Goal: Information Seeking & Learning: Check status

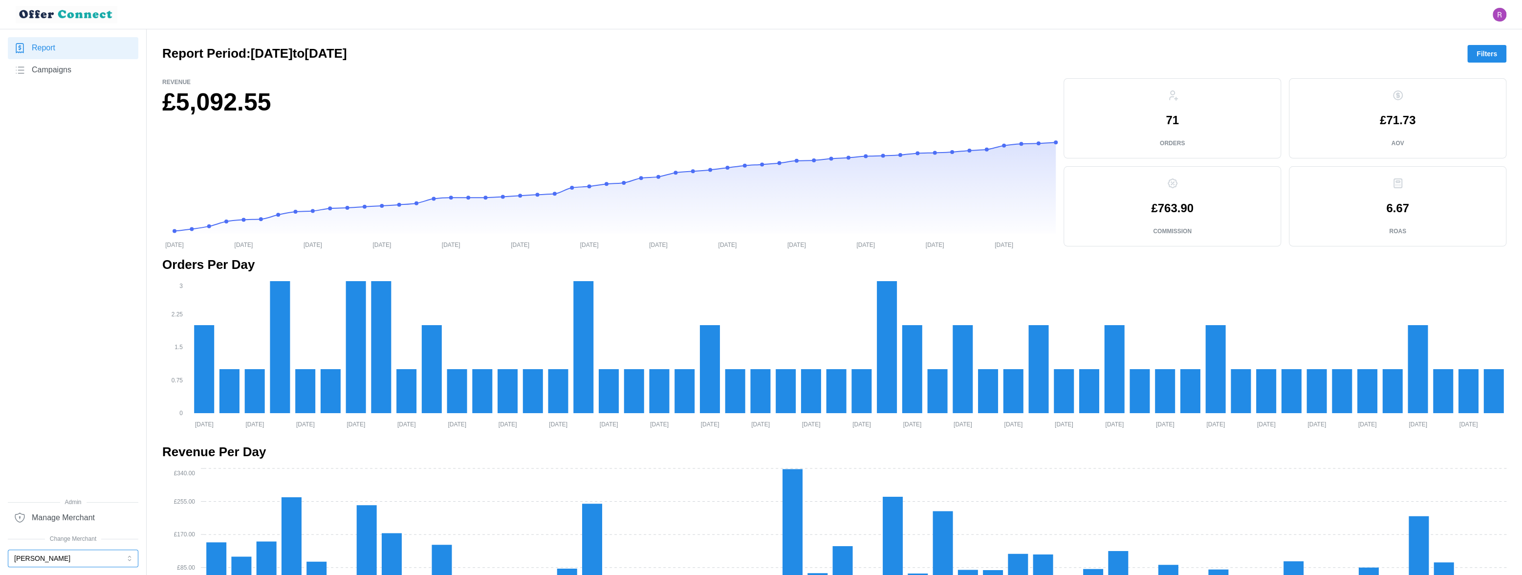
click at [40, 557] on button "[PERSON_NAME]" at bounding box center [73, 558] width 131 height 18
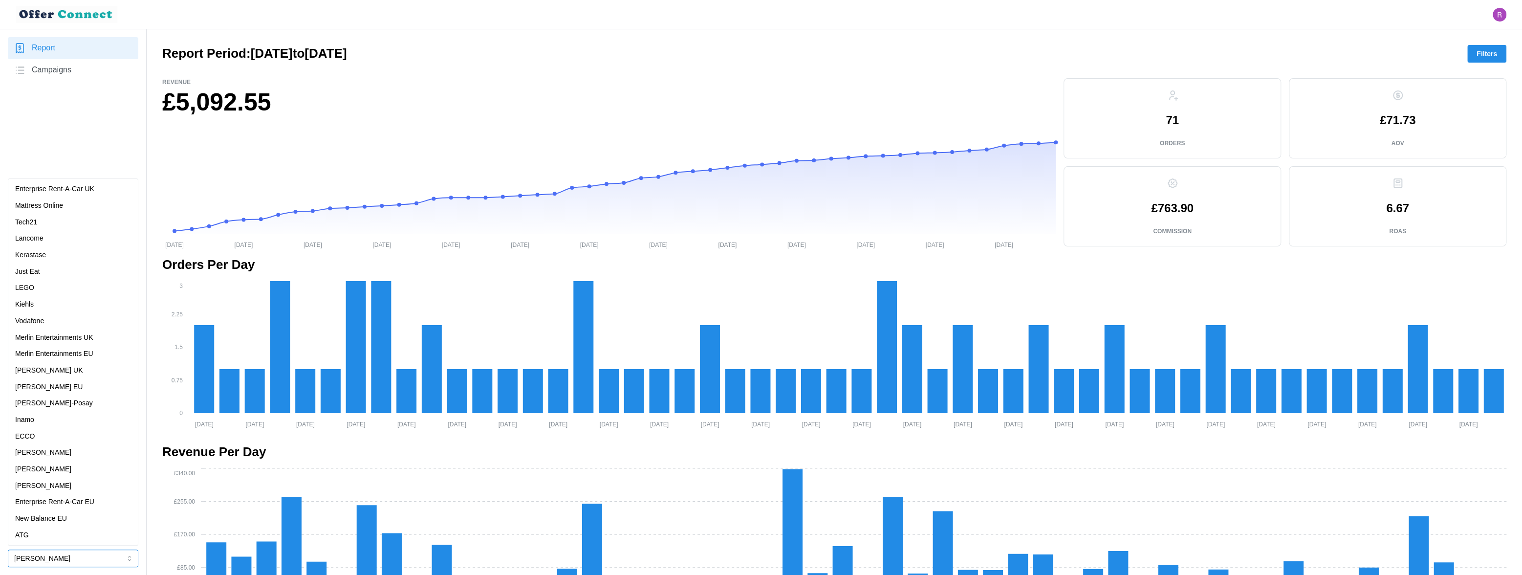
click at [31, 272] on p "Just Eat" at bounding box center [27, 271] width 25 height 11
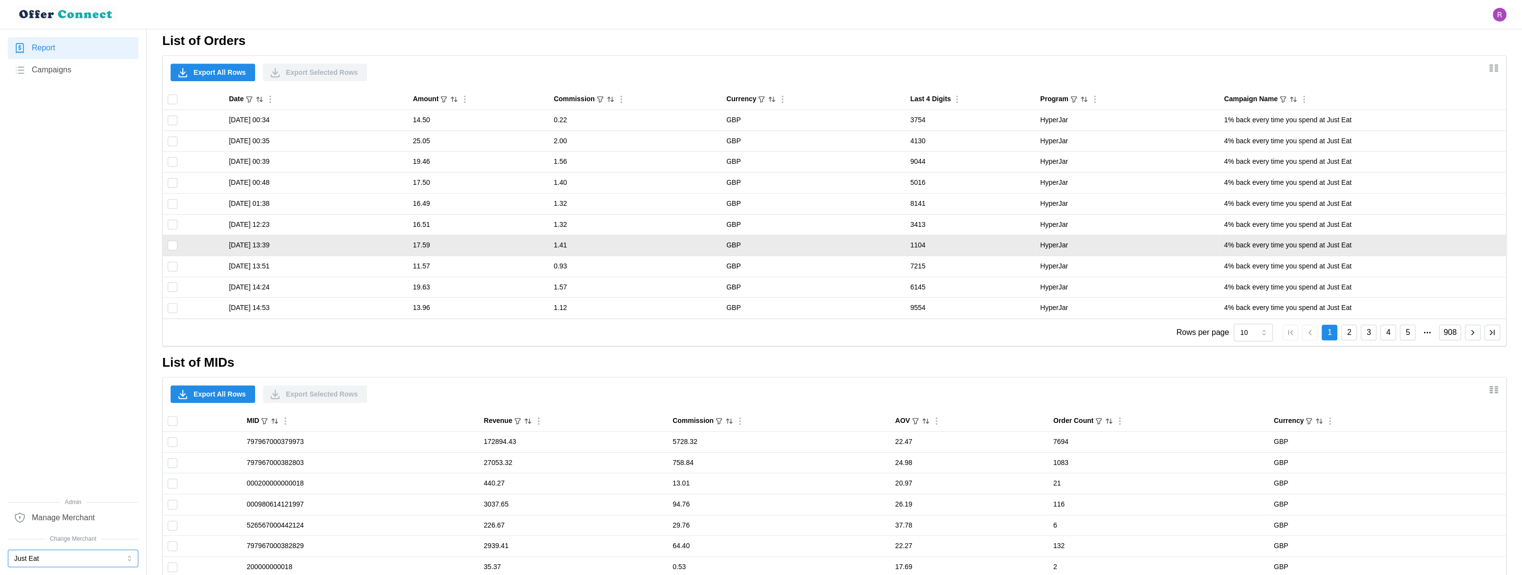
scroll to position [508, 0]
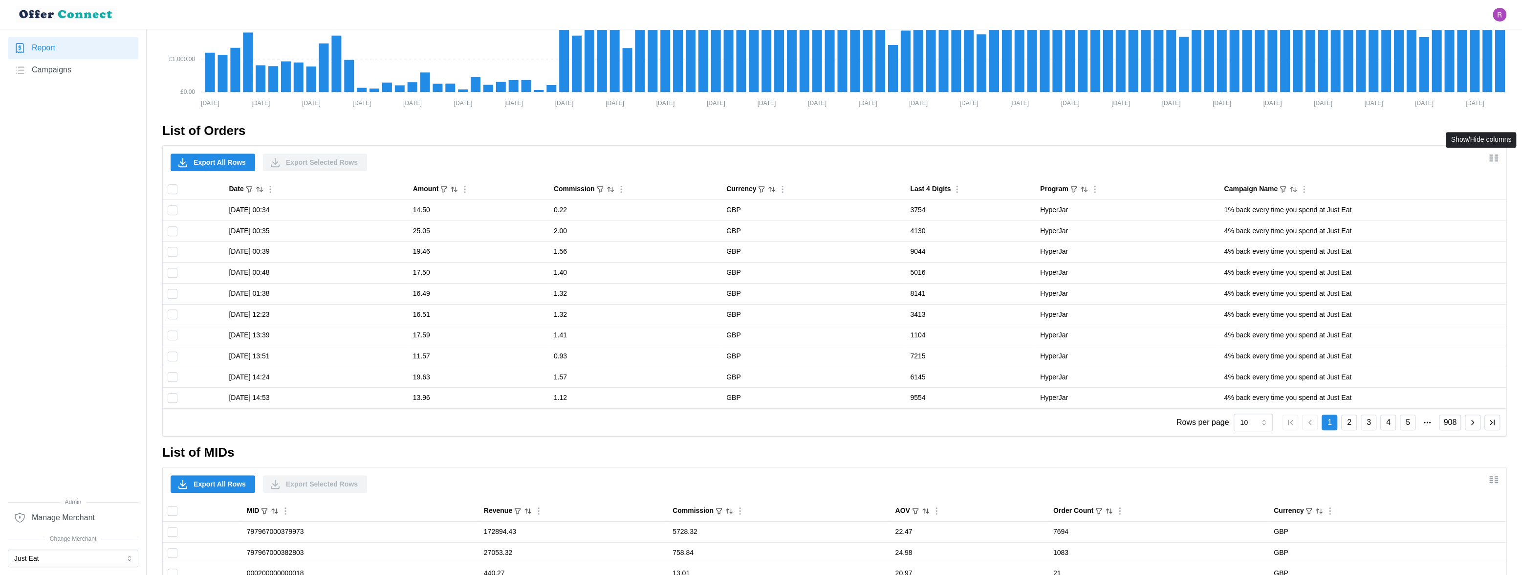
click at [773, 155] on icon "Show/Hide columns" at bounding box center [1494, 158] width 12 height 12
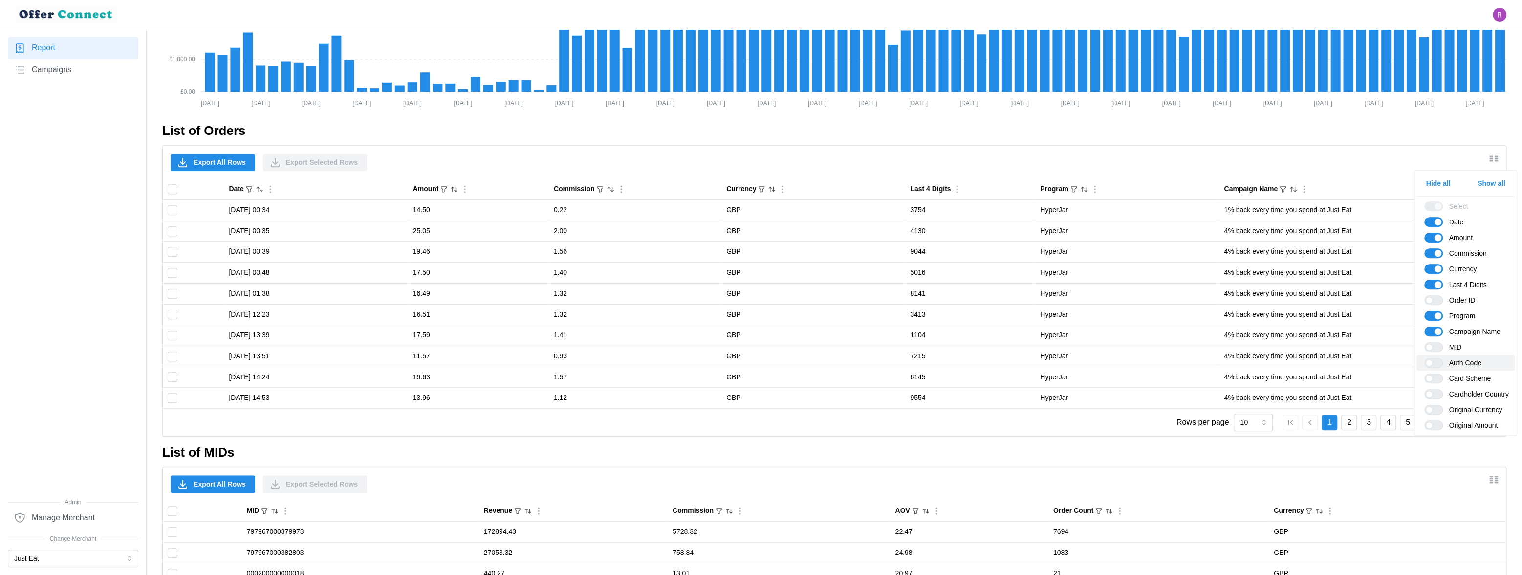
click at [773, 362] on span at bounding box center [1439, 362] width 12 height 9
click at [773, 358] on input "Auth Code" at bounding box center [1424, 358] width 0 height 0
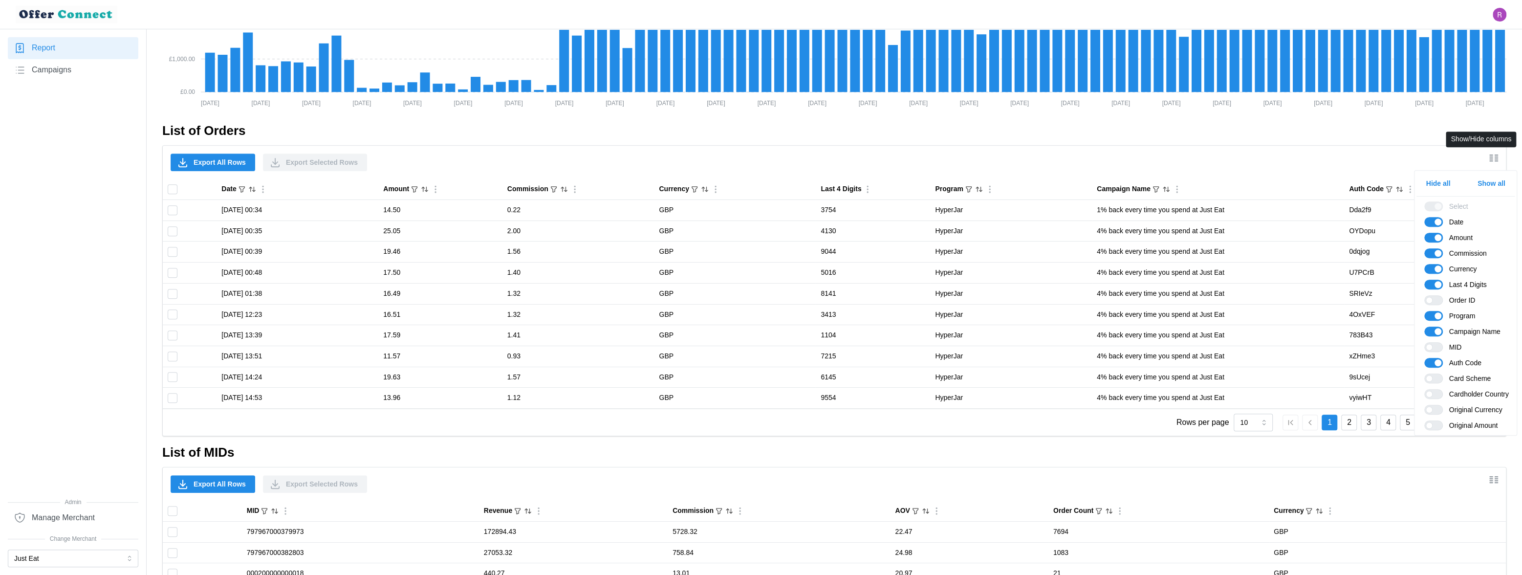
click at [773, 161] on icon "Show/Hide columns" at bounding box center [1494, 158] width 12 height 12
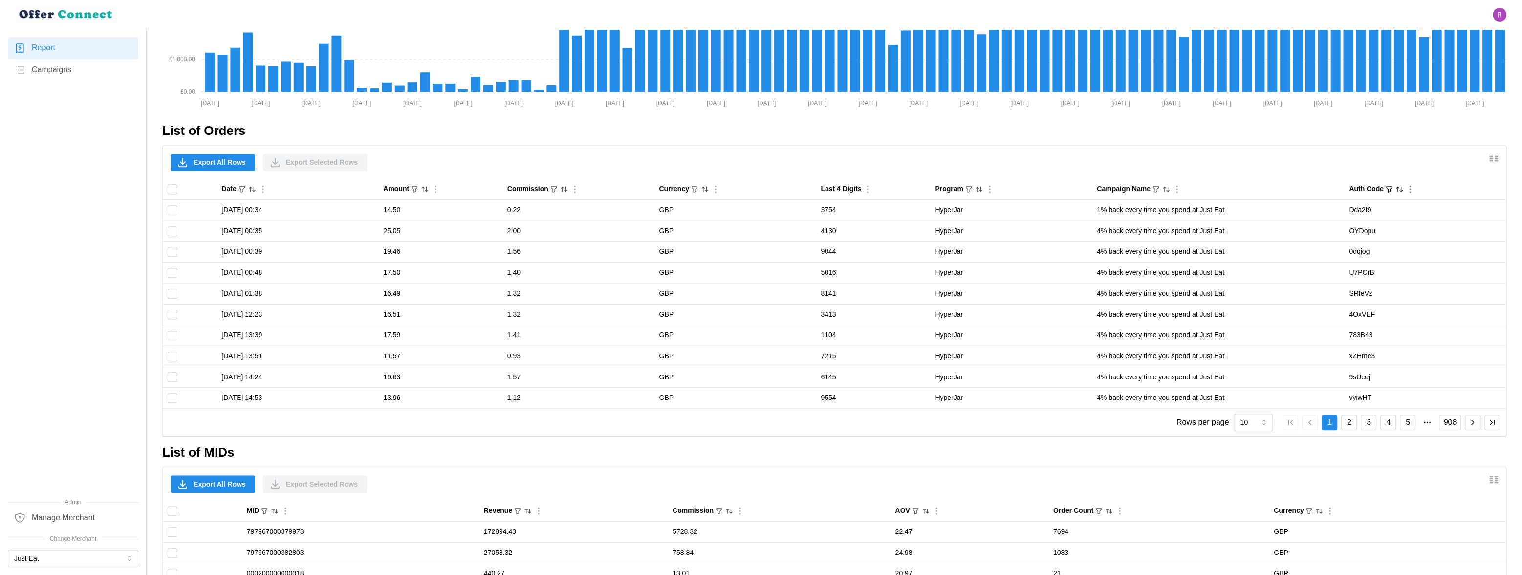
click at [773, 188] on icon "Sort by Auth Code ascending" at bounding box center [1400, 189] width 8 height 8
click at [773, 188] on icon "Sorted by Auth Code ascending" at bounding box center [1400, 189] width 8 height 8
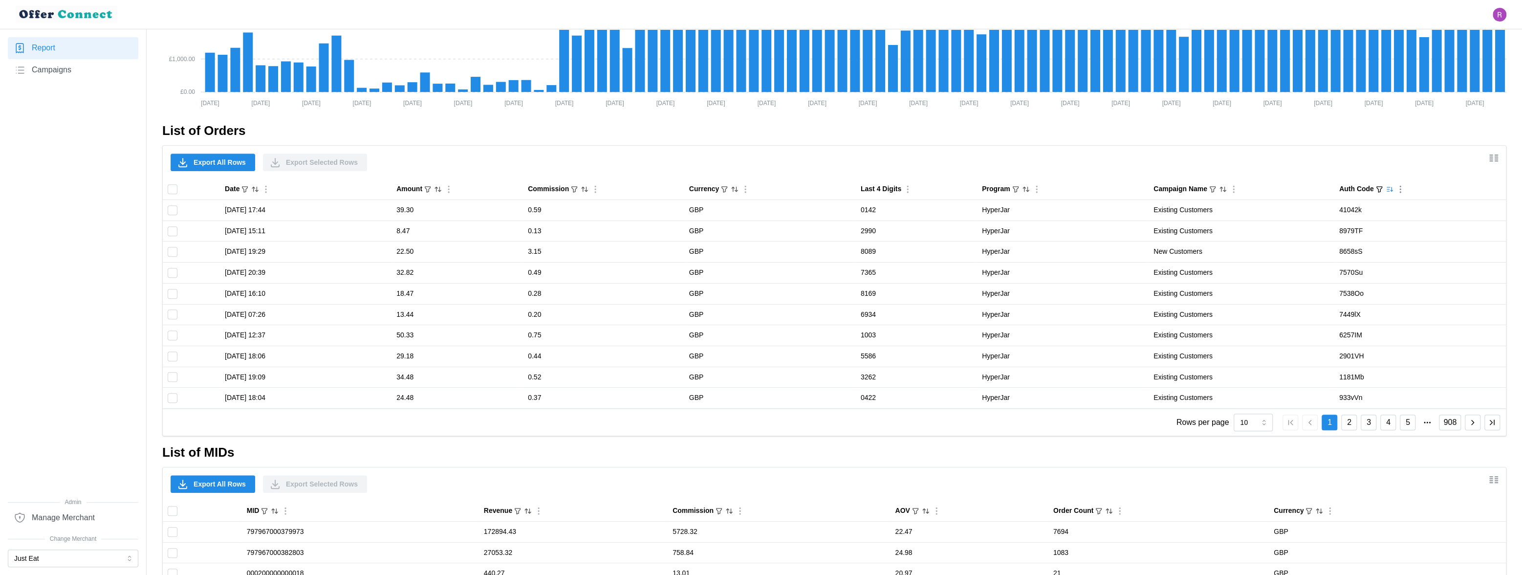
click at [773, 188] on icon "Column Actions" at bounding box center [1401, 189] width 10 height 10
click at [773, 188] on icon "Sorted by Auth Code descending" at bounding box center [1390, 189] width 8 height 8
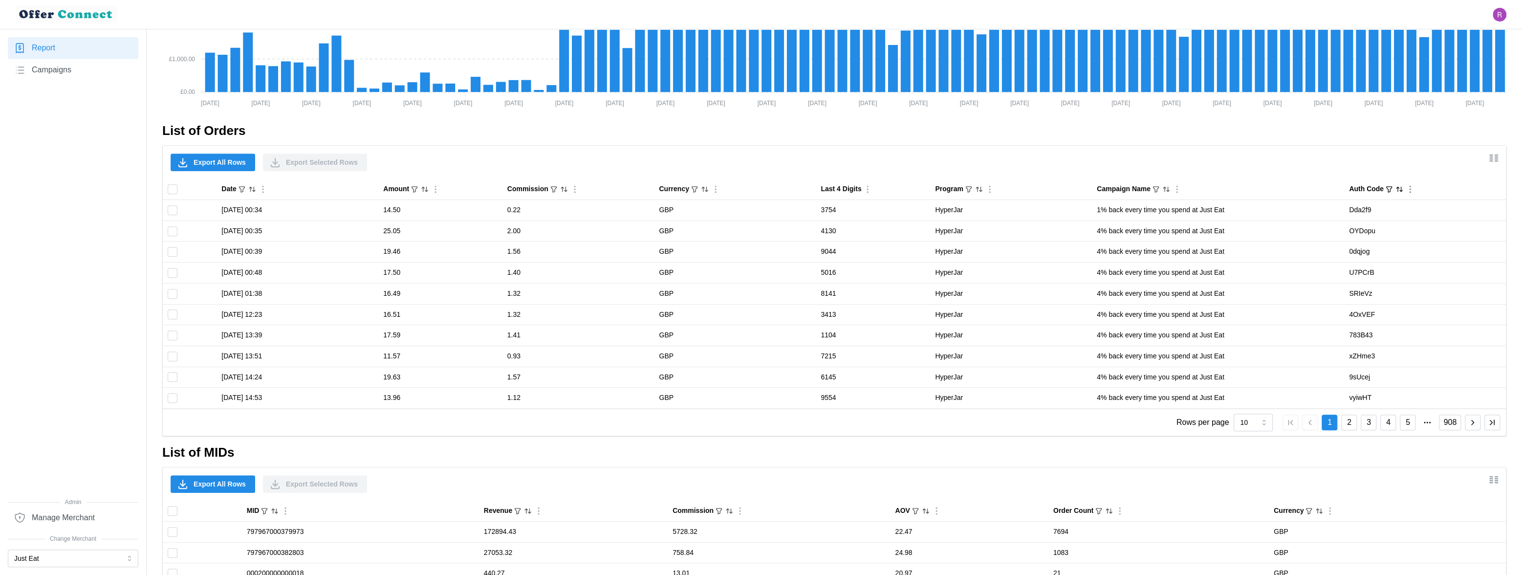
click at [773, 424] on icon "button" at bounding box center [1472, 422] width 9 height 9
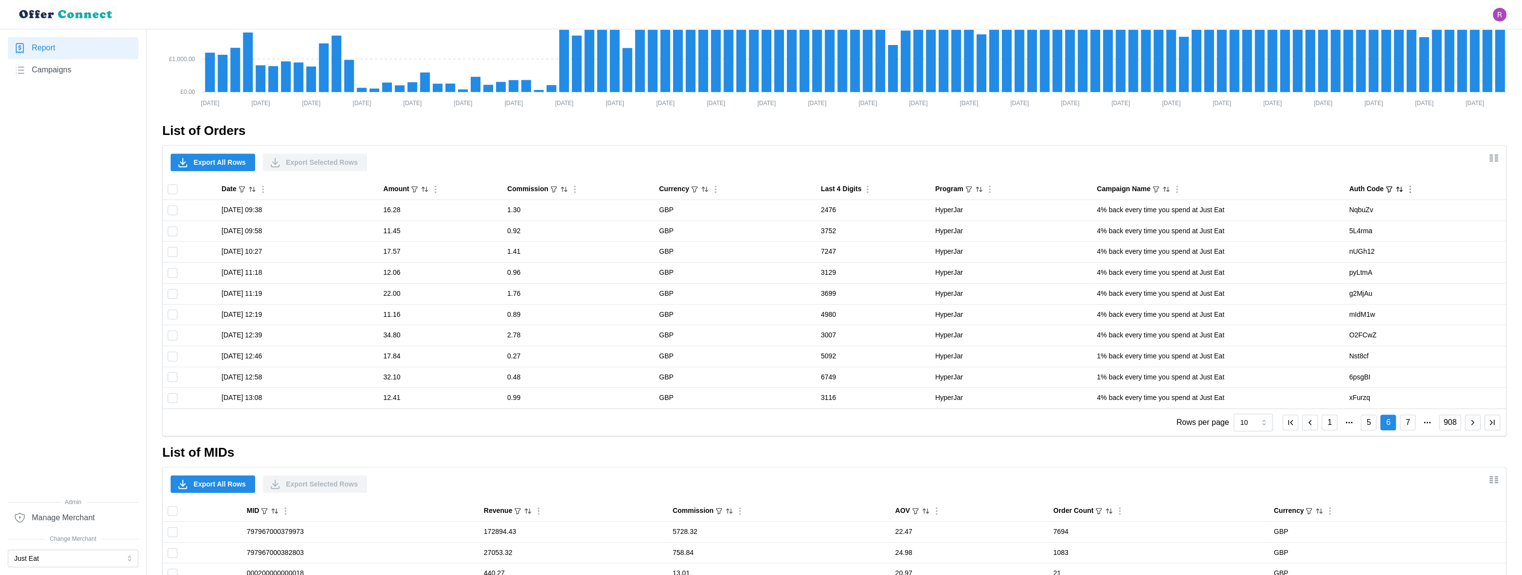
click at [773, 424] on icon "button" at bounding box center [1472, 422] width 9 height 9
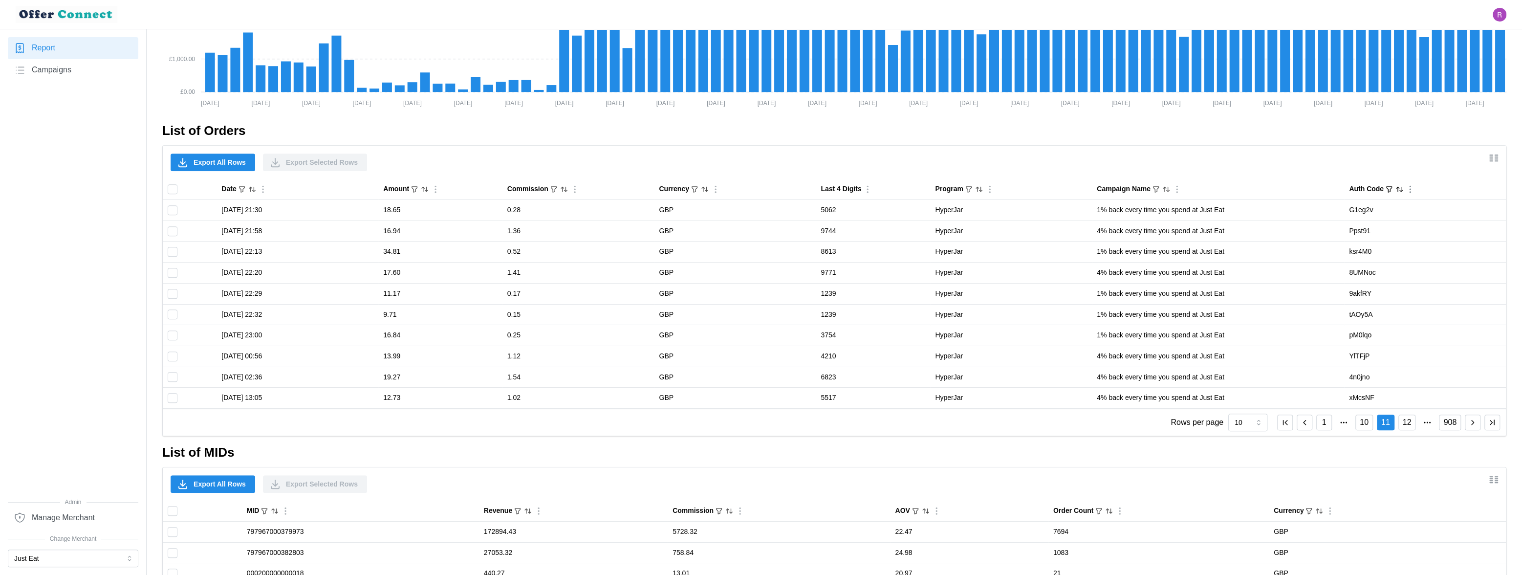
click at [773, 424] on icon "button" at bounding box center [1472, 422] width 9 height 9
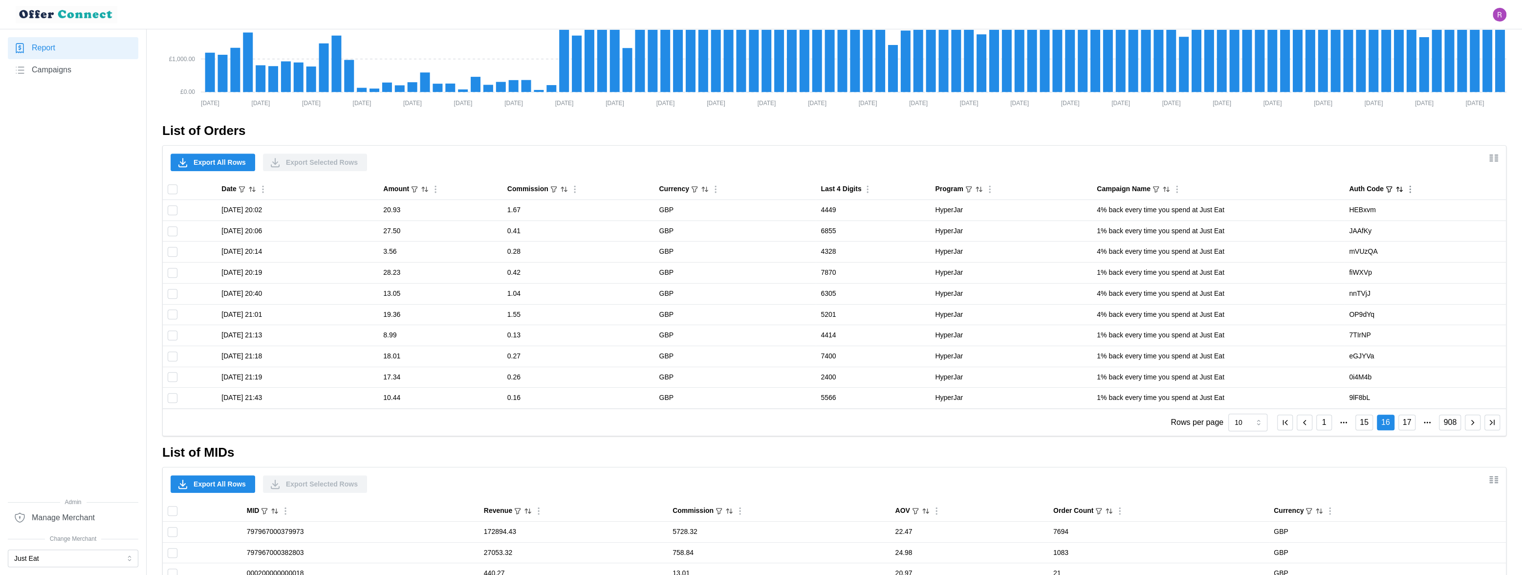
click at [773, 424] on icon "button" at bounding box center [1472, 422] width 9 height 9
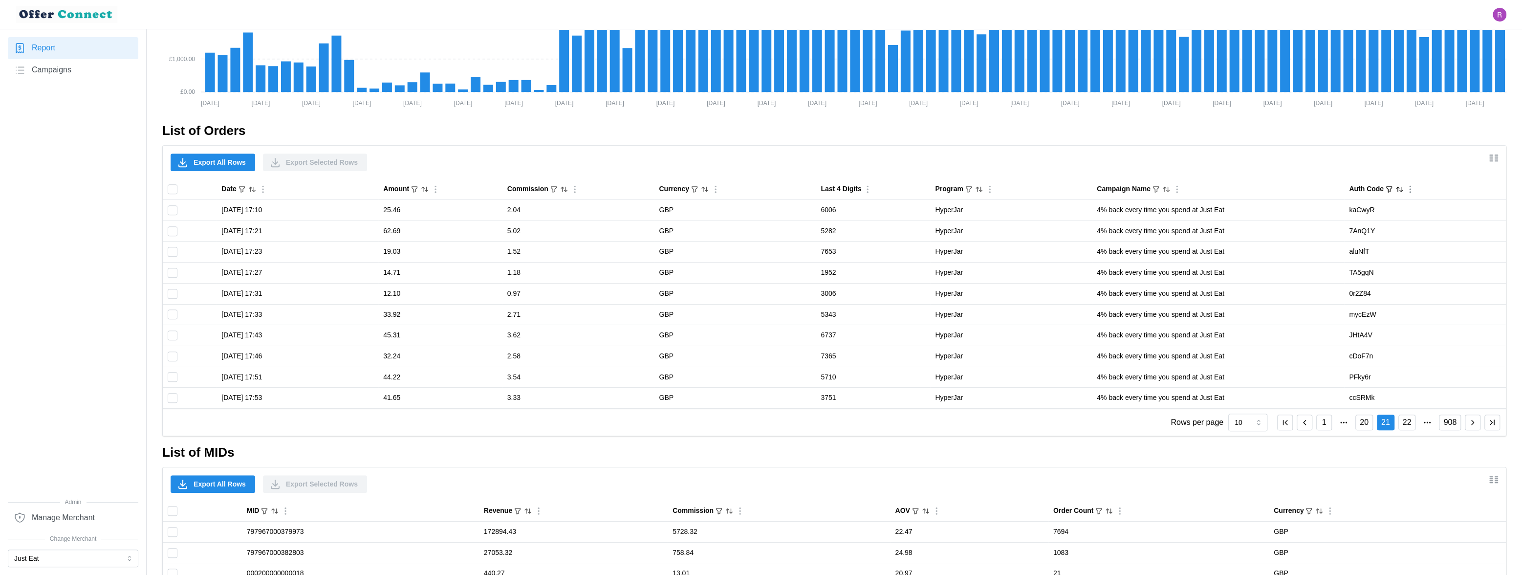
click at [773, 424] on icon "button" at bounding box center [1472, 422] width 9 height 9
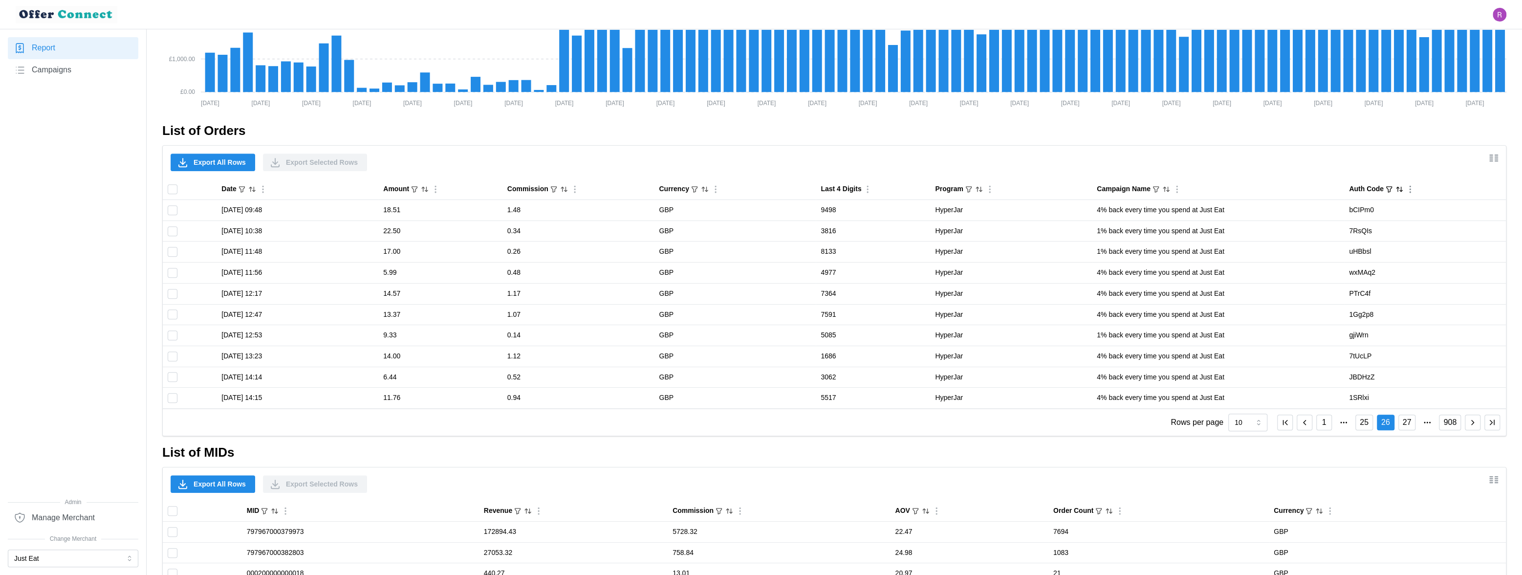
click at [773, 424] on icon "button" at bounding box center [1472, 422] width 9 height 9
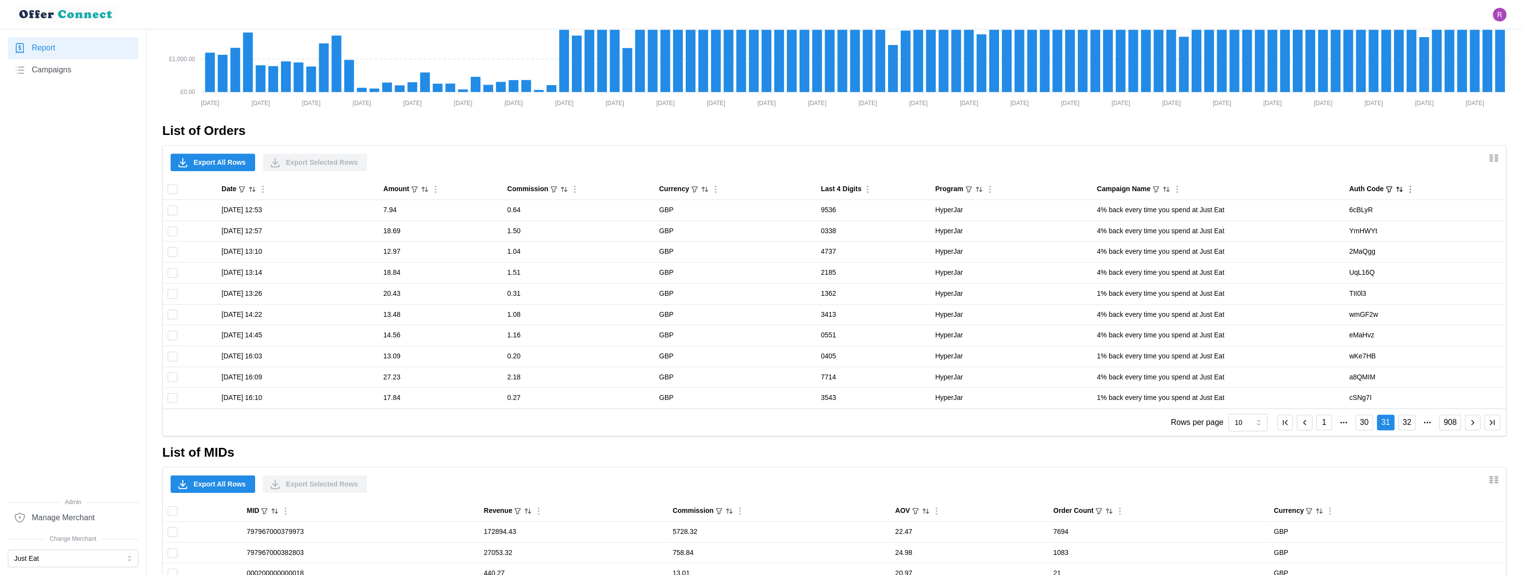
click at [773, 424] on icon "button" at bounding box center [1472, 422] width 9 height 9
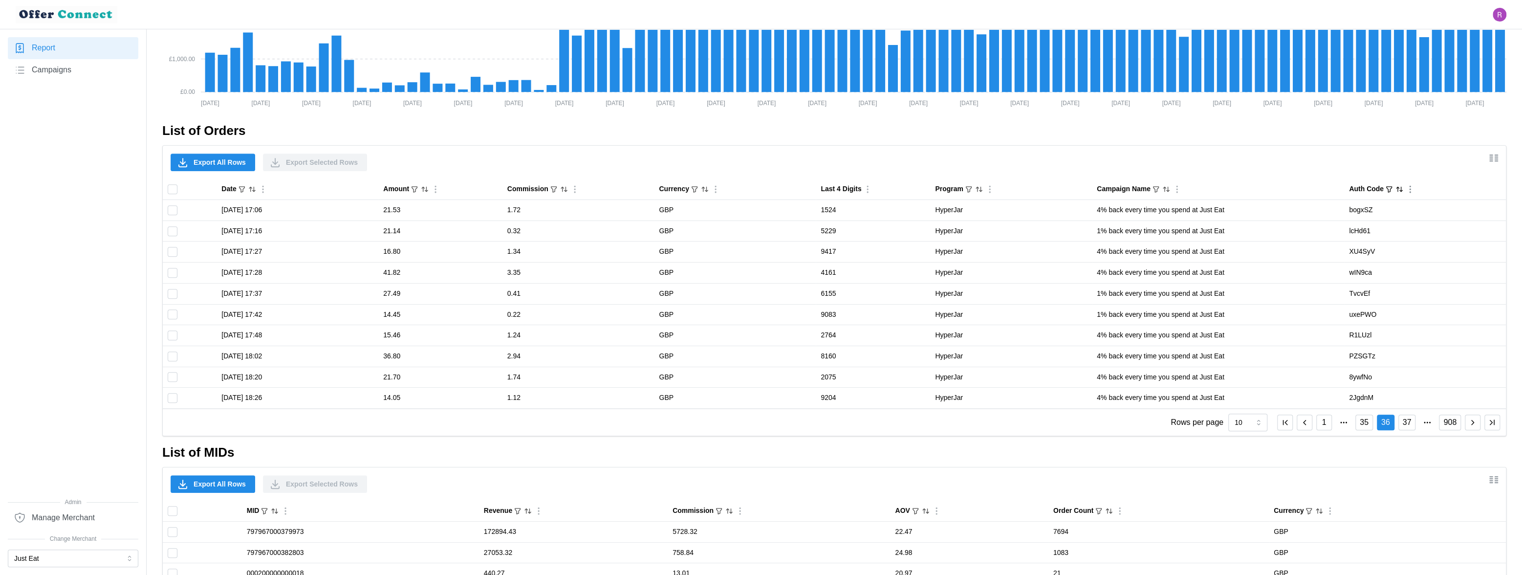
click at [773, 424] on icon "button" at bounding box center [1472, 422] width 9 height 9
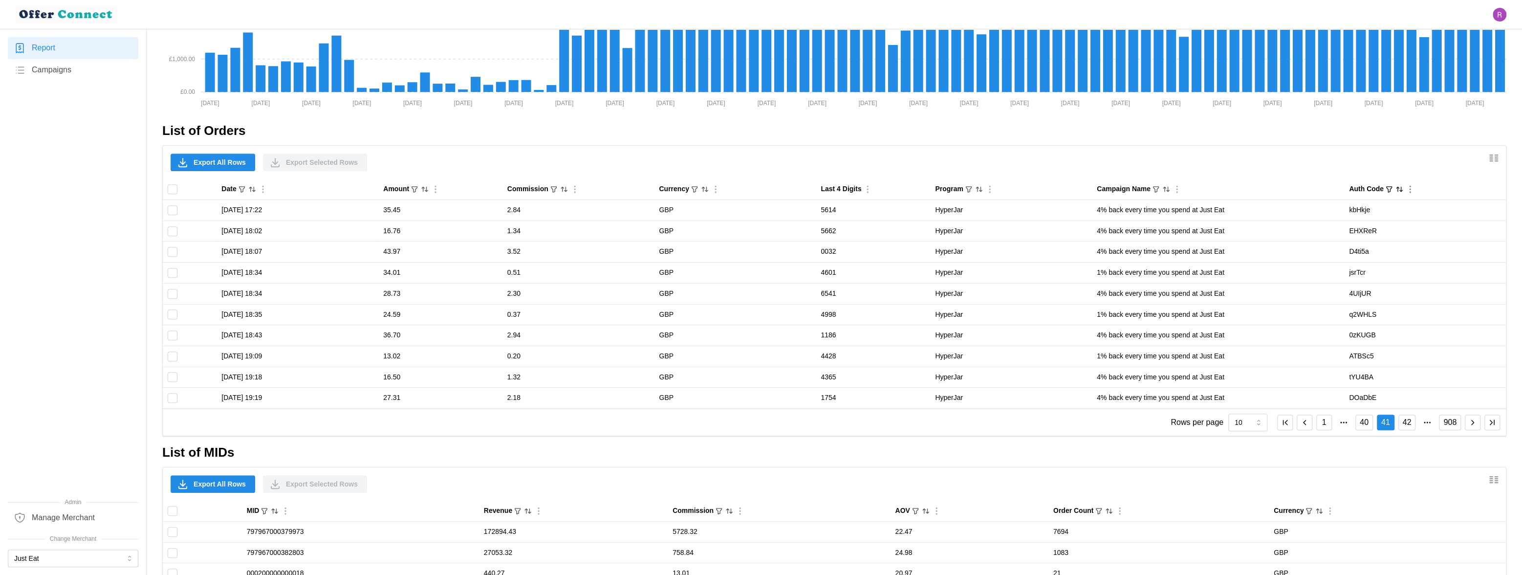
click at [773, 424] on icon "button" at bounding box center [1472, 422] width 9 height 9
click at [773, 187] on icon "button" at bounding box center [1389, 189] width 8 height 8
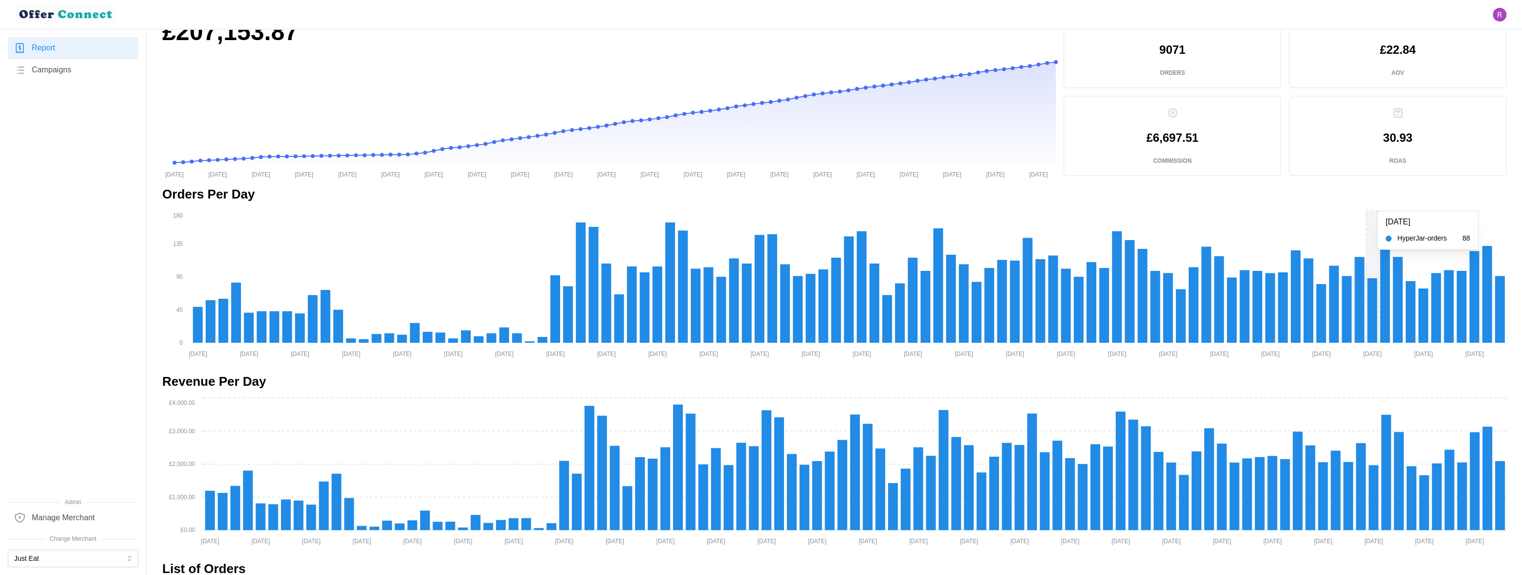
scroll to position [0, 0]
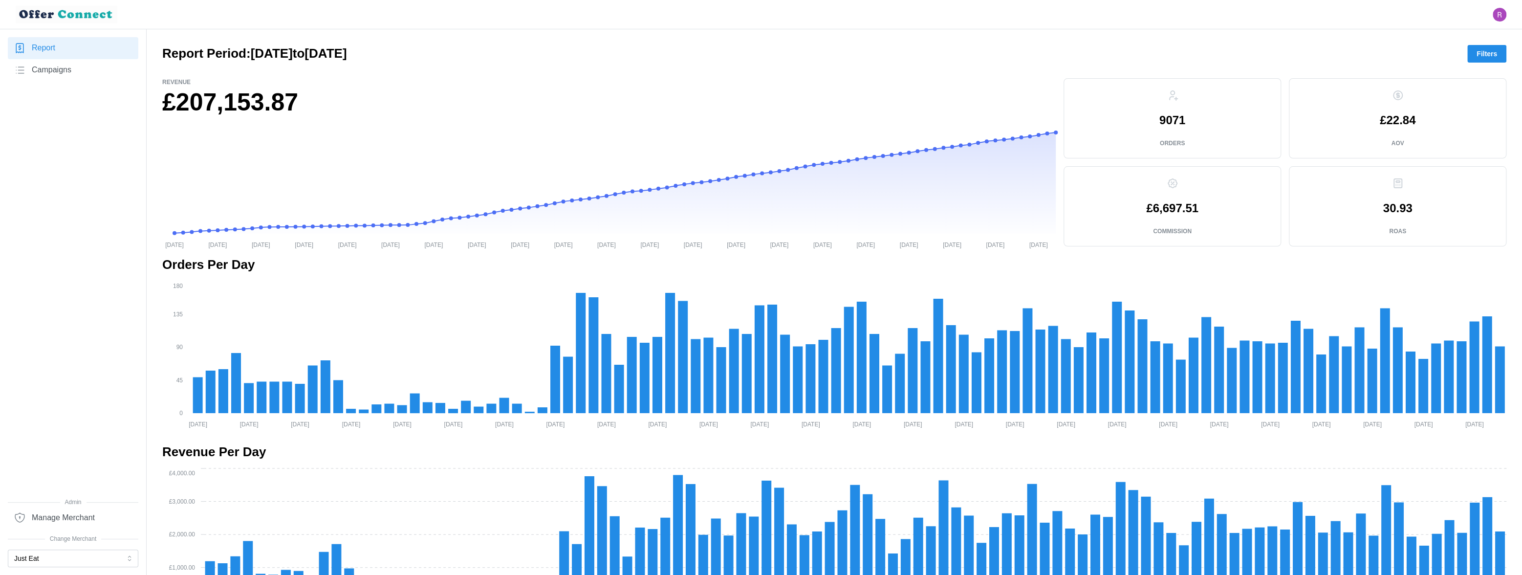
click at [773, 45] on div "Report Period: [DATE] to [DATE] Filters" at bounding box center [834, 54] width 1344 height 18
click at [773, 48] on span "Filters" at bounding box center [1487, 53] width 21 height 17
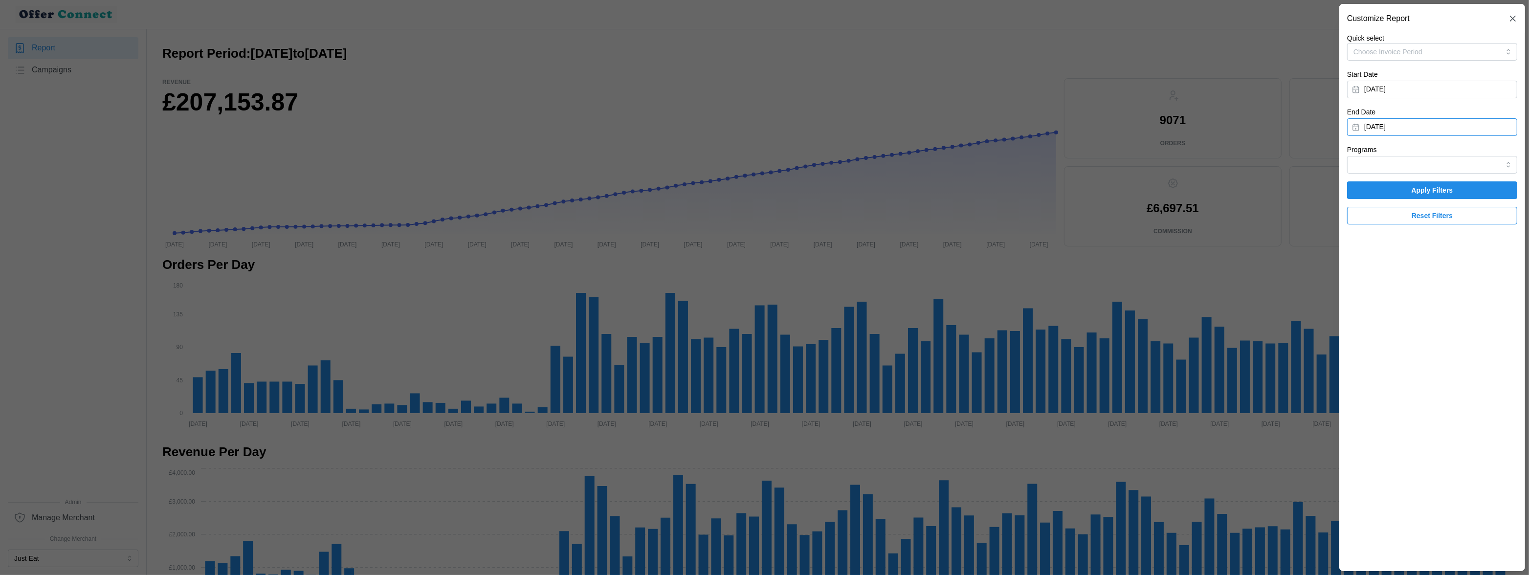
click at [773, 124] on button "[DATE]" at bounding box center [1432, 127] width 170 height 18
click at [773, 153] on button "button" at bounding box center [1364, 155] width 18 height 18
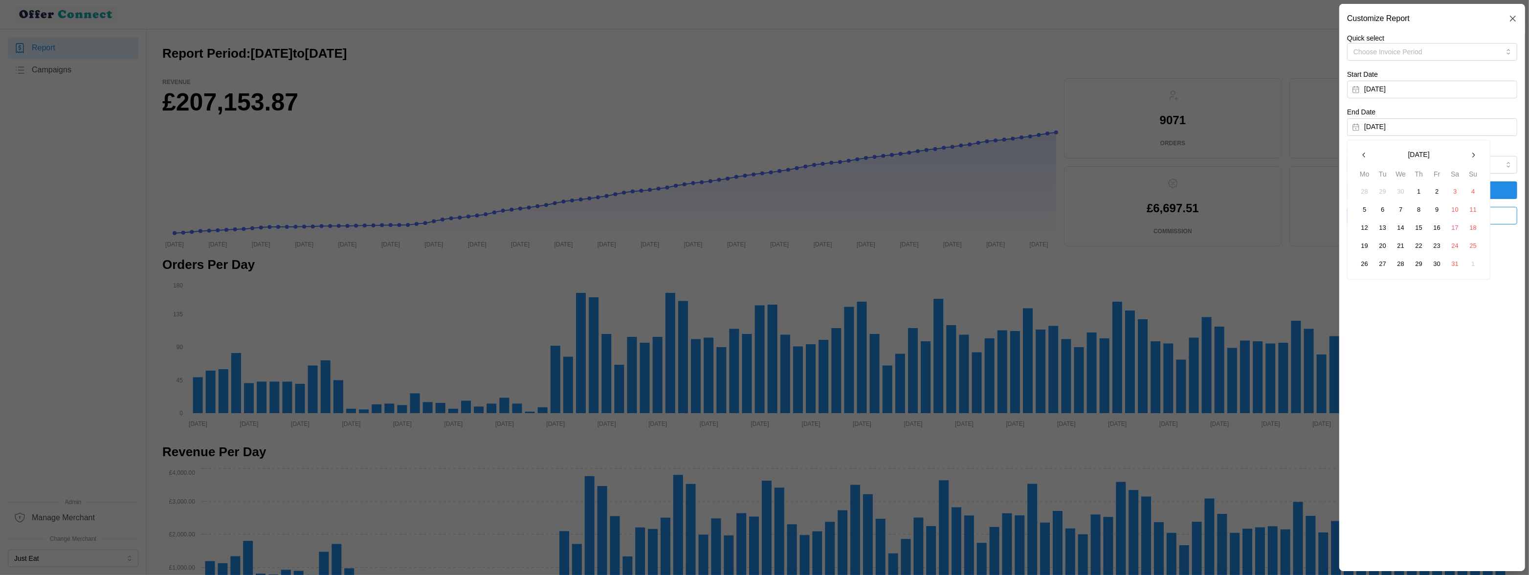
click at [773, 153] on button "button" at bounding box center [1364, 155] width 18 height 18
click at [773, 229] on button "16" at bounding box center [1473, 228] width 18 height 18
click at [773, 190] on span "Apply Filters" at bounding box center [1432, 190] width 42 height 17
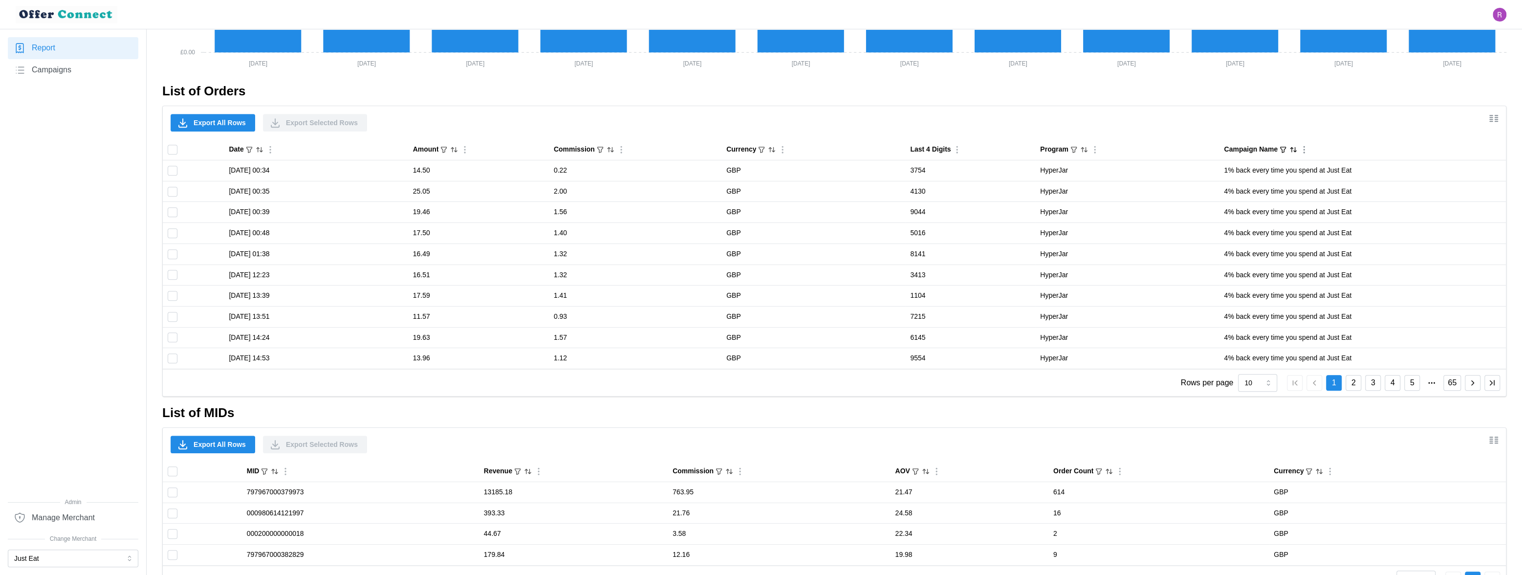
scroll to position [554, 0]
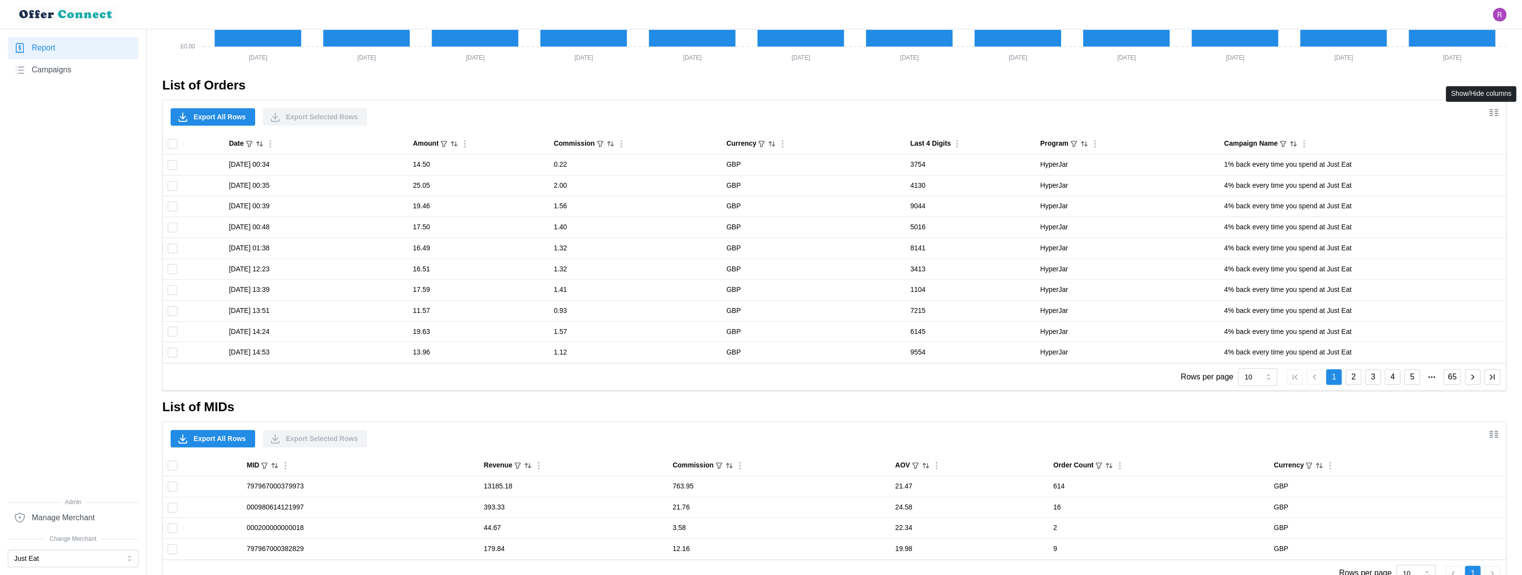
click at [773, 110] on icon "Show/Hide columns" at bounding box center [1494, 113] width 12 height 12
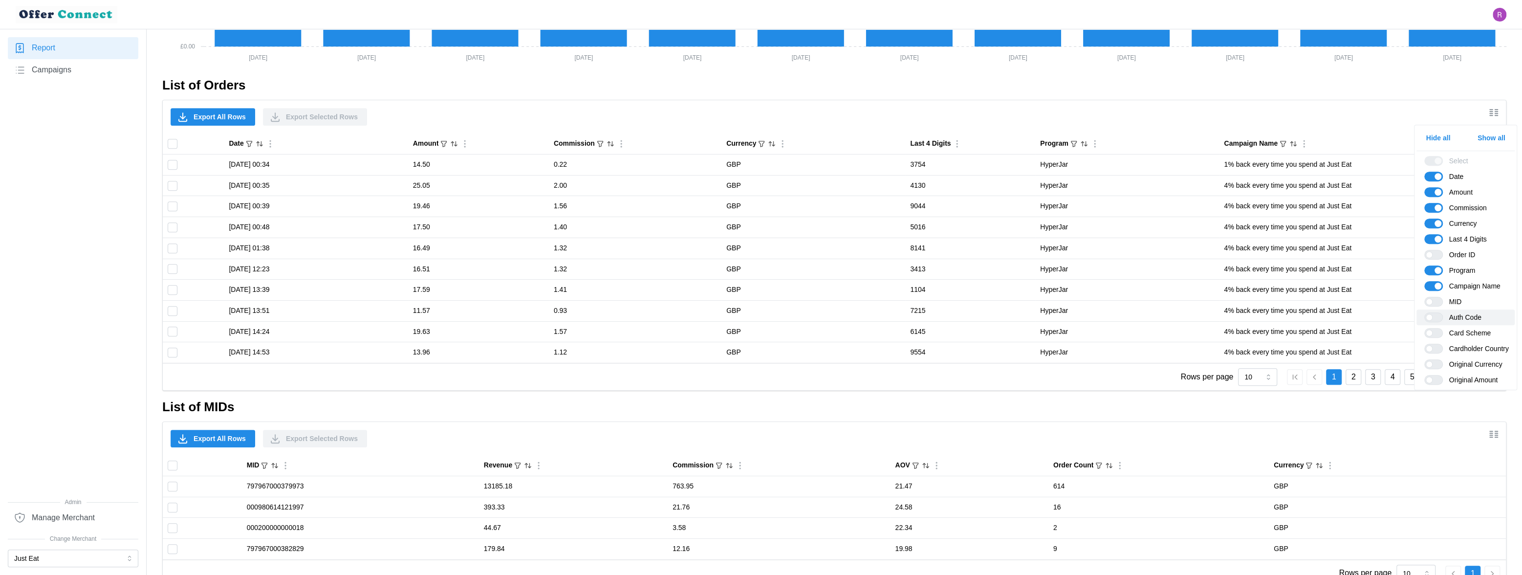
click at [773, 317] on span at bounding box center [1439, 317] width 12 height 9
click at [773, 312] on input "Auth Code" at bounding box center [1424, 312] width 0 height 0
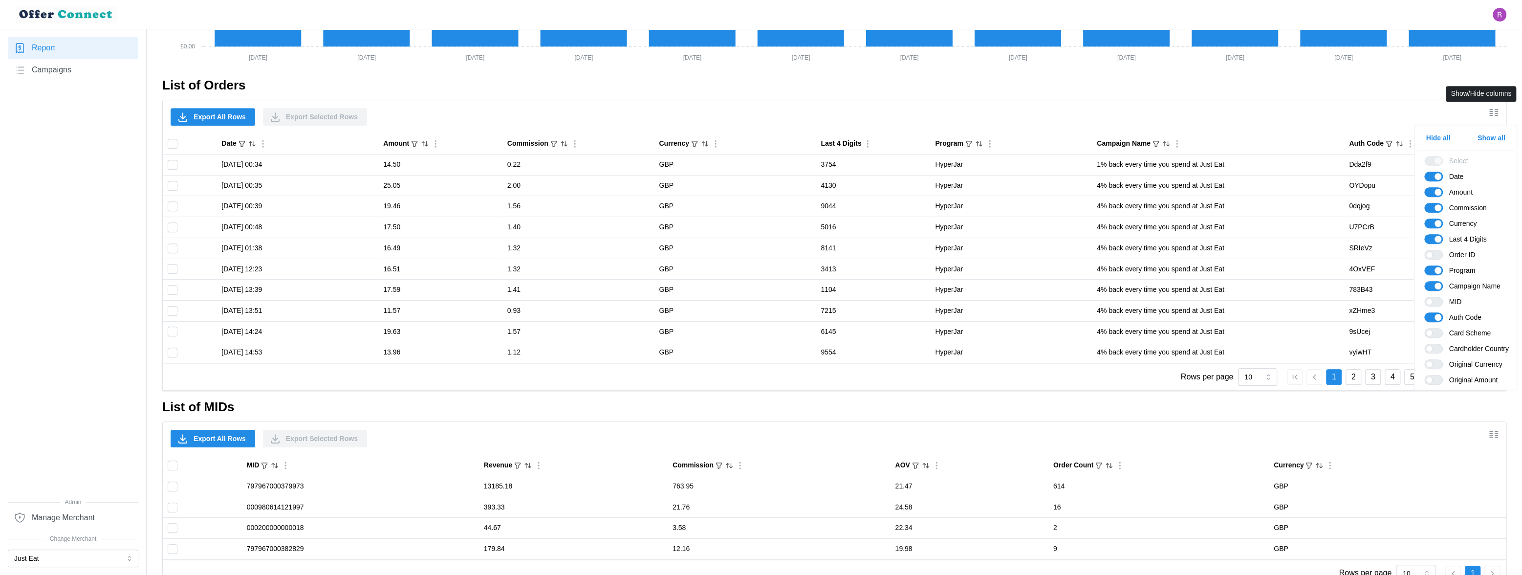
click at [773, 118] on span "Show/Hide columns" at bounding box center [1494, 113] width 16 height 16
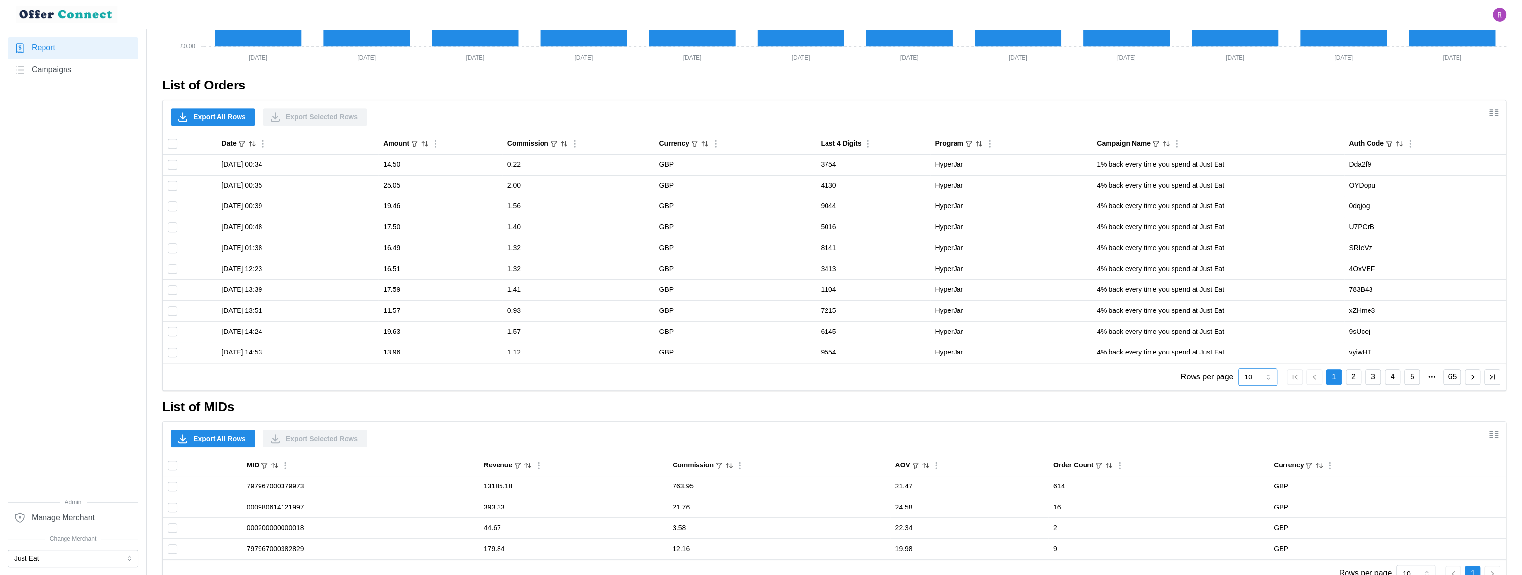
click at [773, 376] on input "10" at bounding box center [1257, 377] width 39 height 18
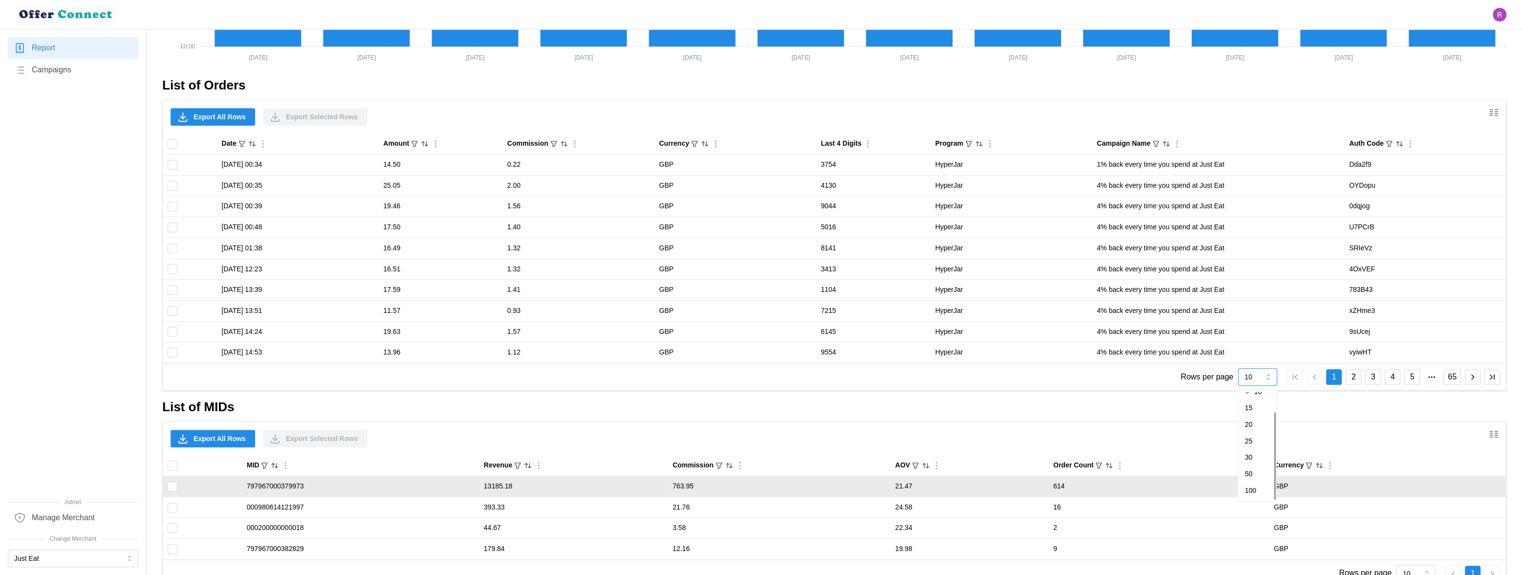
scroll to position [581, 0]
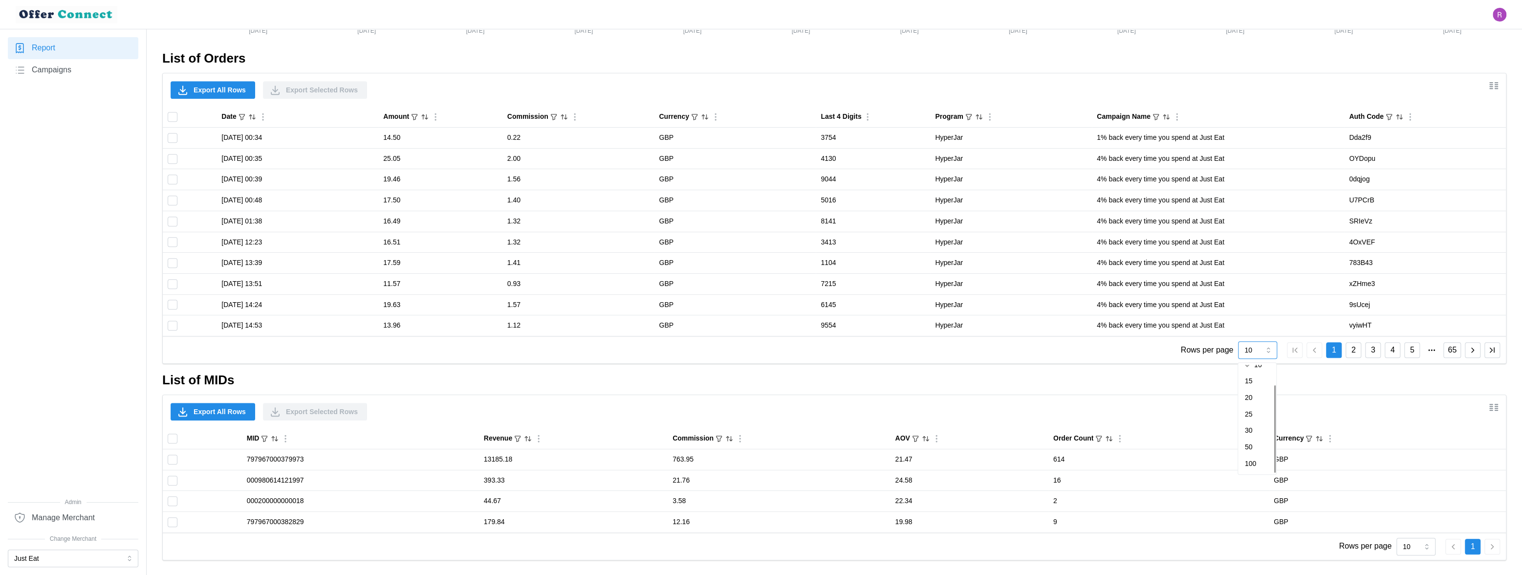
click at [773, 461] on div "100" at bounding box center [1257, 464] width 34 height 17
type input "100"
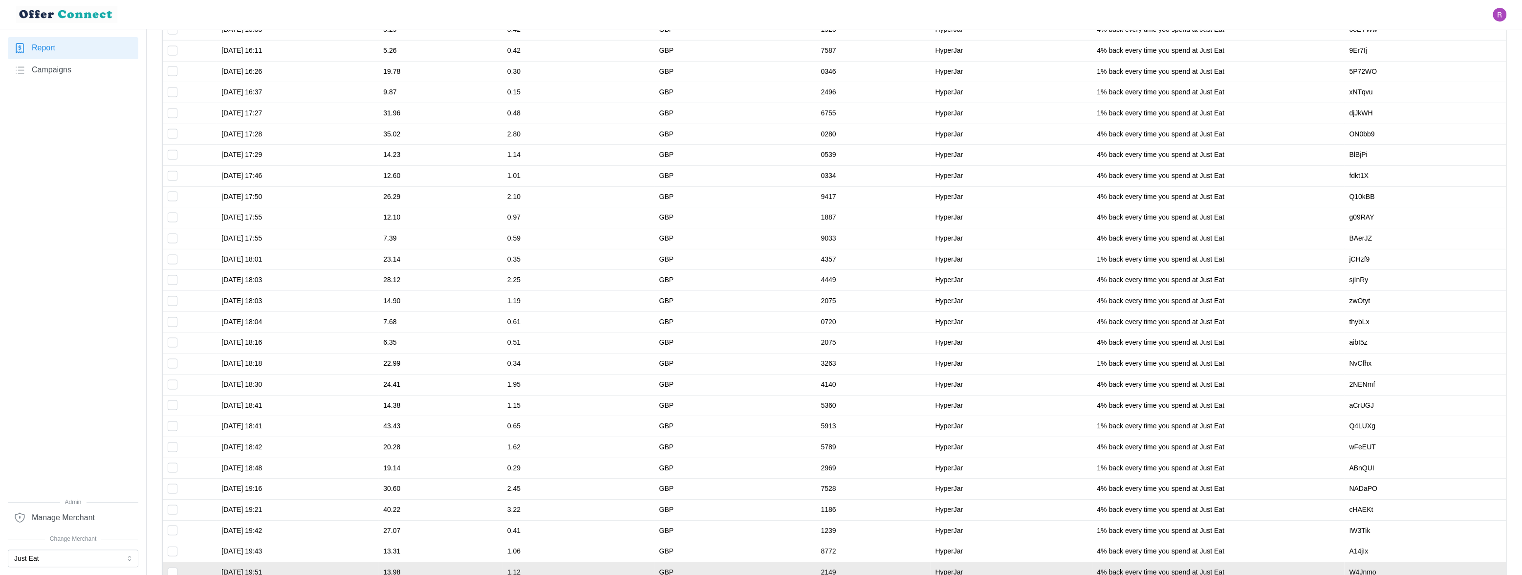
scroll to position [2334, 0]
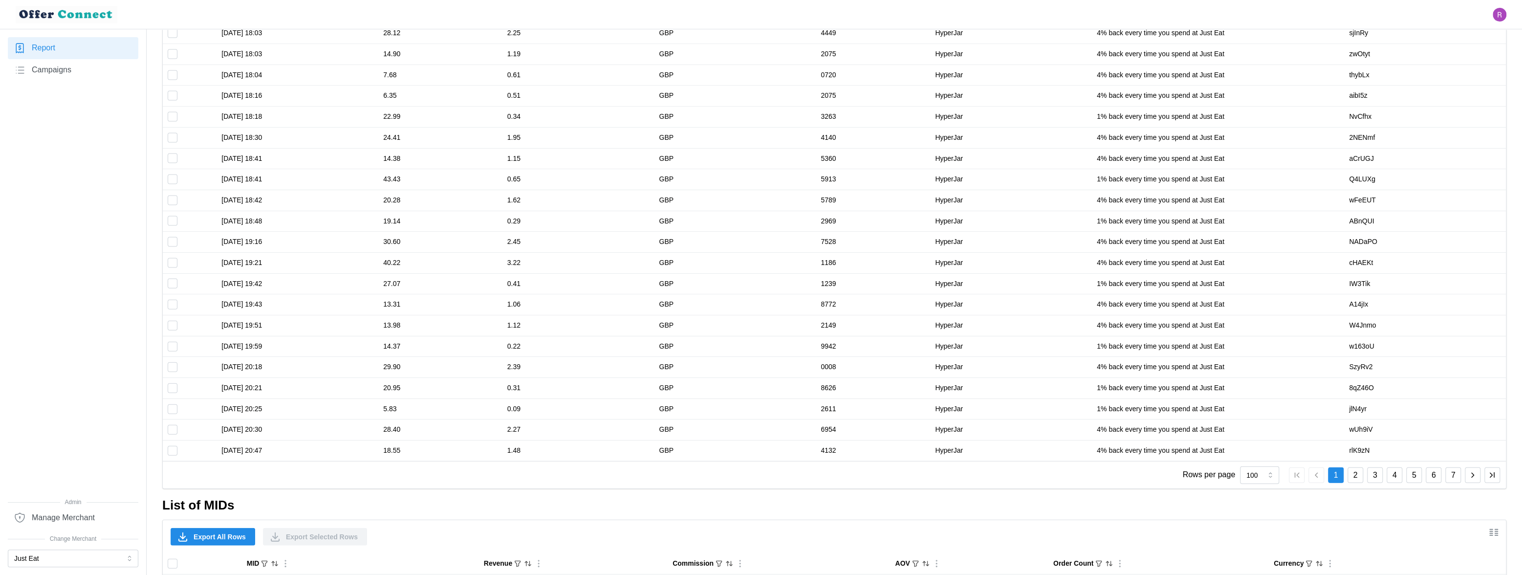
click at [773, 473] on icon "button" at bounding box center [1472, 475] width 9 height 9
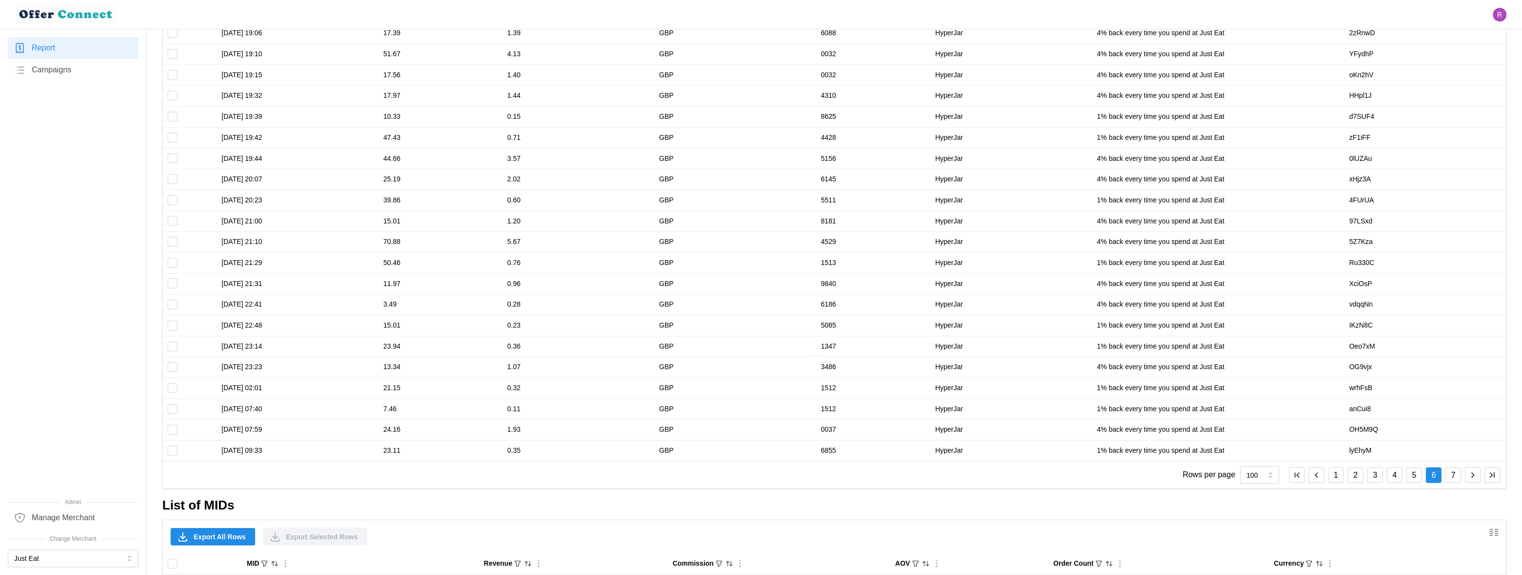
click at [773, 473] on icon "button" at bounding box center [1472, 475] width 9 height 9
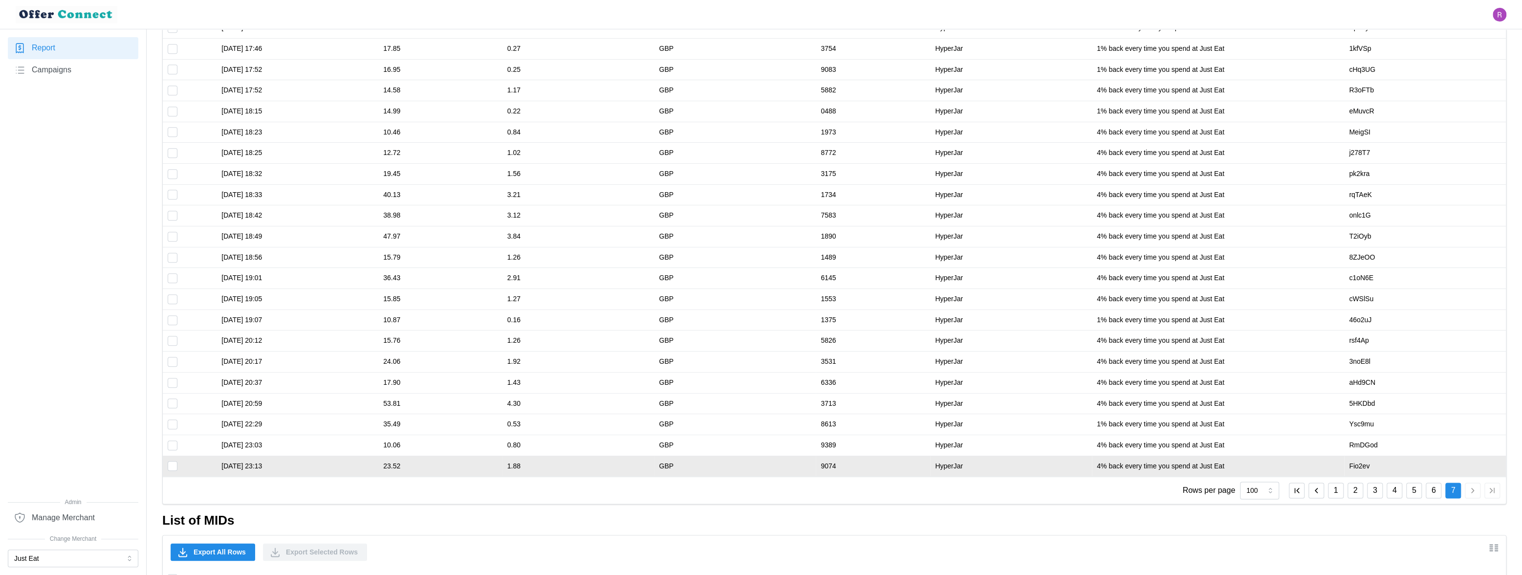
scroll to position [1120, 0]
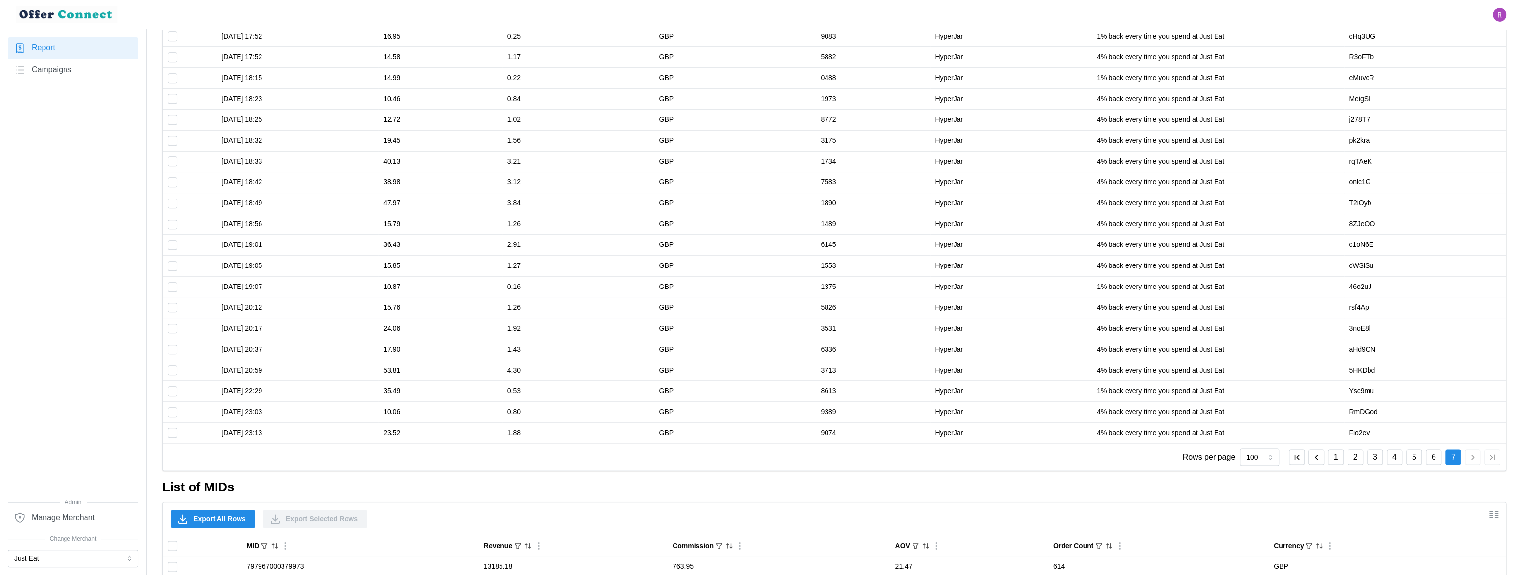
click at [773, 459] on icon "button" at bounding box center [1316, 457] width 9 height 9
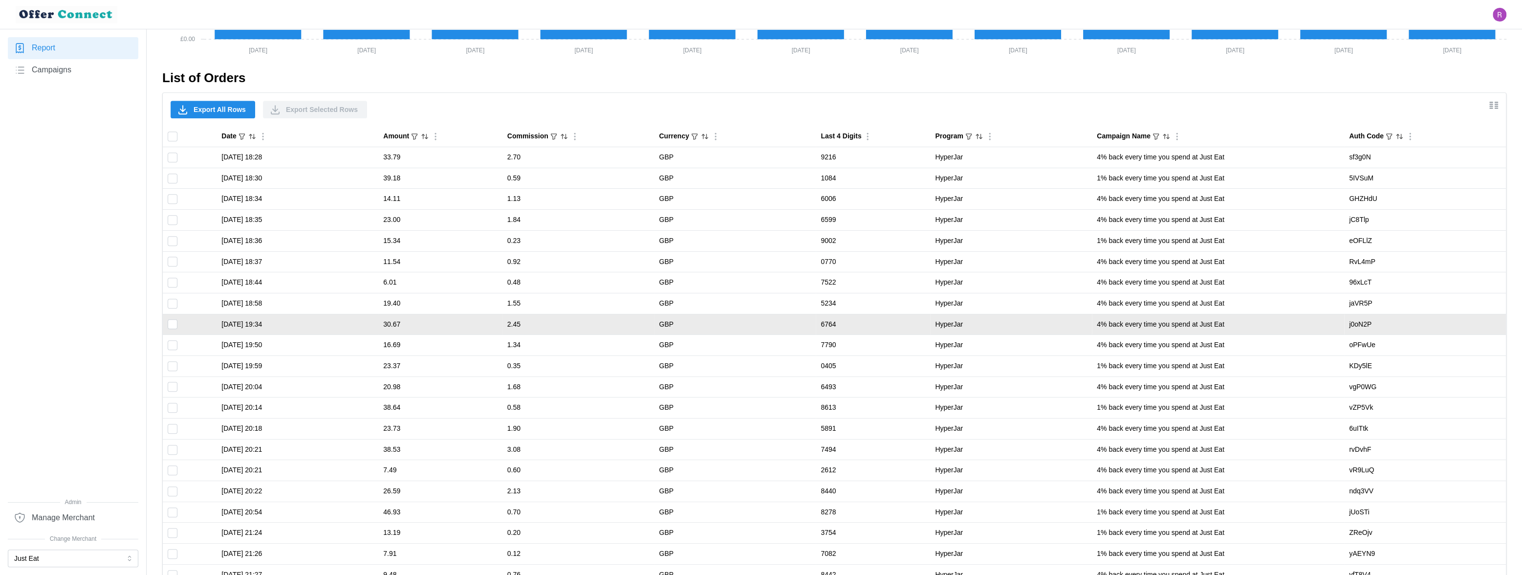
scroll to position [390, 0]
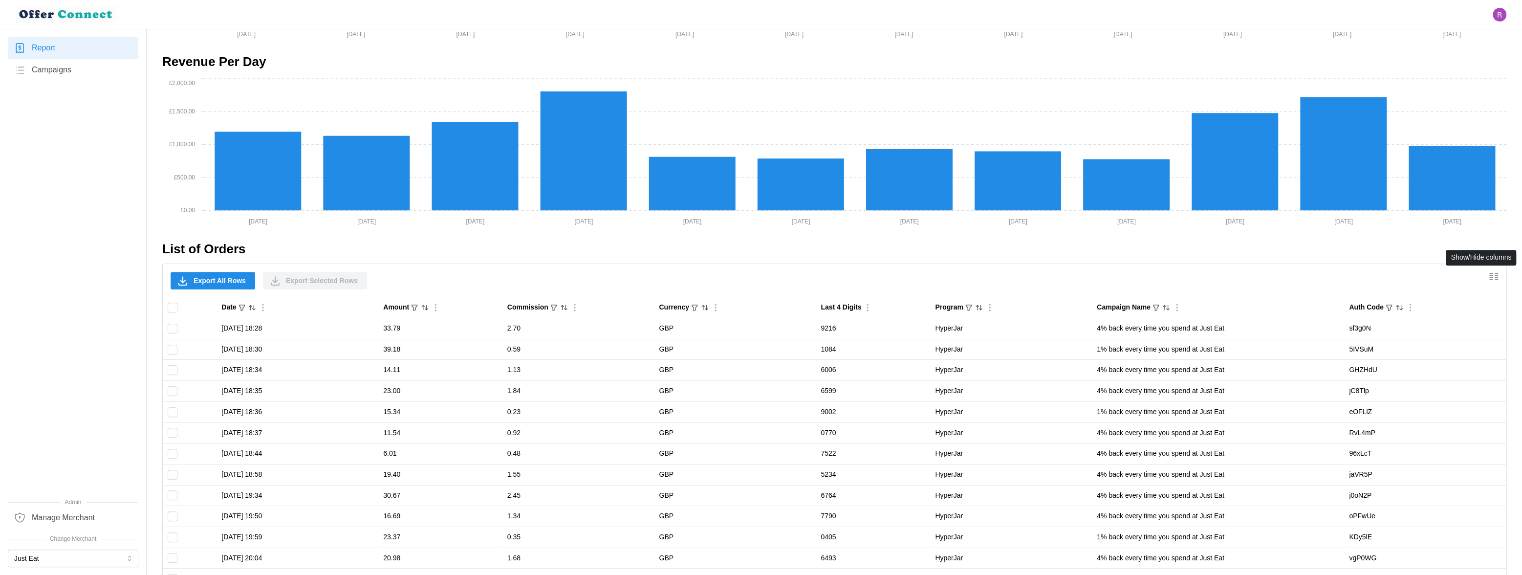
click at [773, 278] on icon "Show/Hide columns" at bounding box center [1494, 276] width 12 height 12
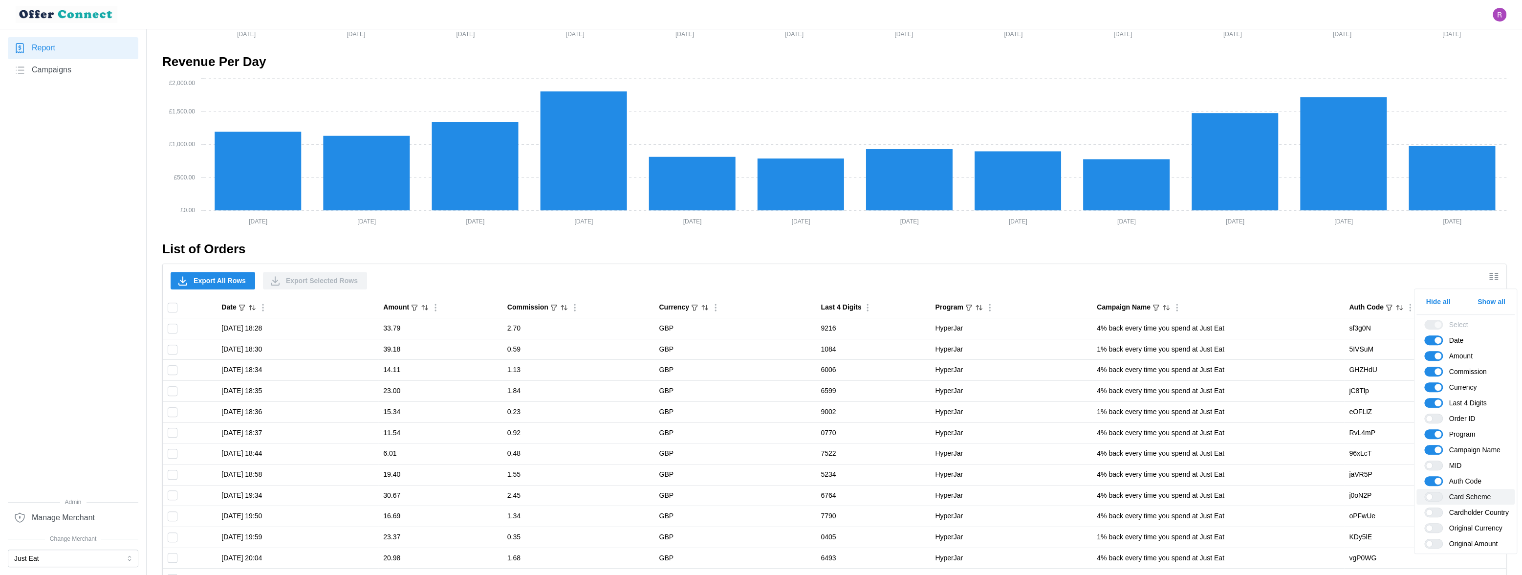
click at [773, 497] on span at bounding box center [1439, 496] width 12 height 9
click at [773, 492] on input "Card Scheme" at bounding box center [1424, 492] width 0 height 0
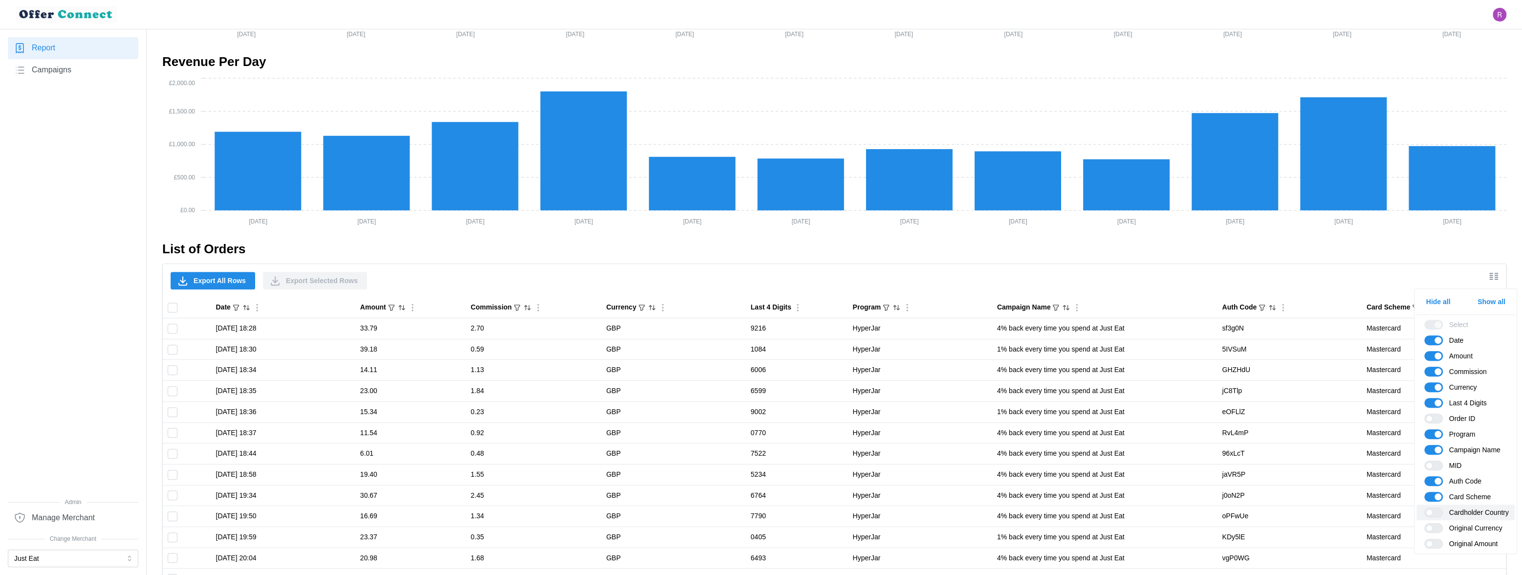
click at [773, 510] on span at bounding box center [1439, 512] width 12 height 9
click at [773, 507] on input "Cardholder Country" at bounding box center [1424, 507] width 0 height 0
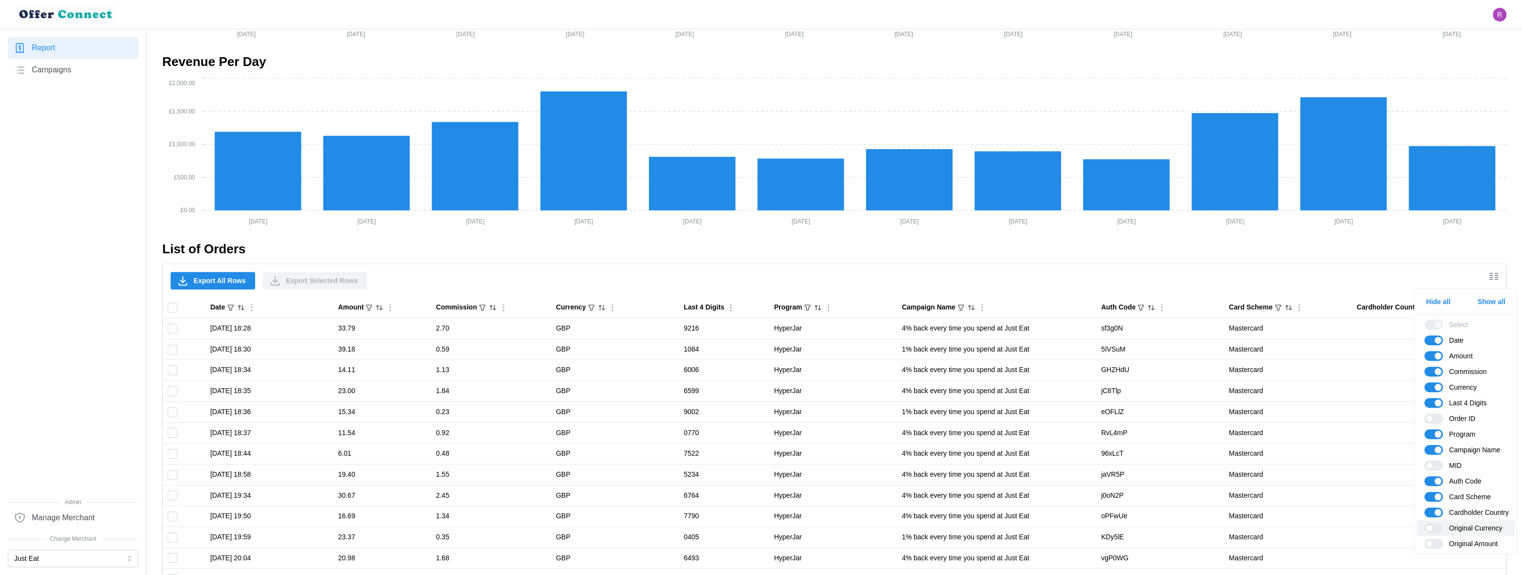
click at [773, 528] on span at bounding box center [1439, 528] width 12 height 9
click at [773, 523] on input "Original Currency" at bounding box center [1424, 523] width 0 height 0
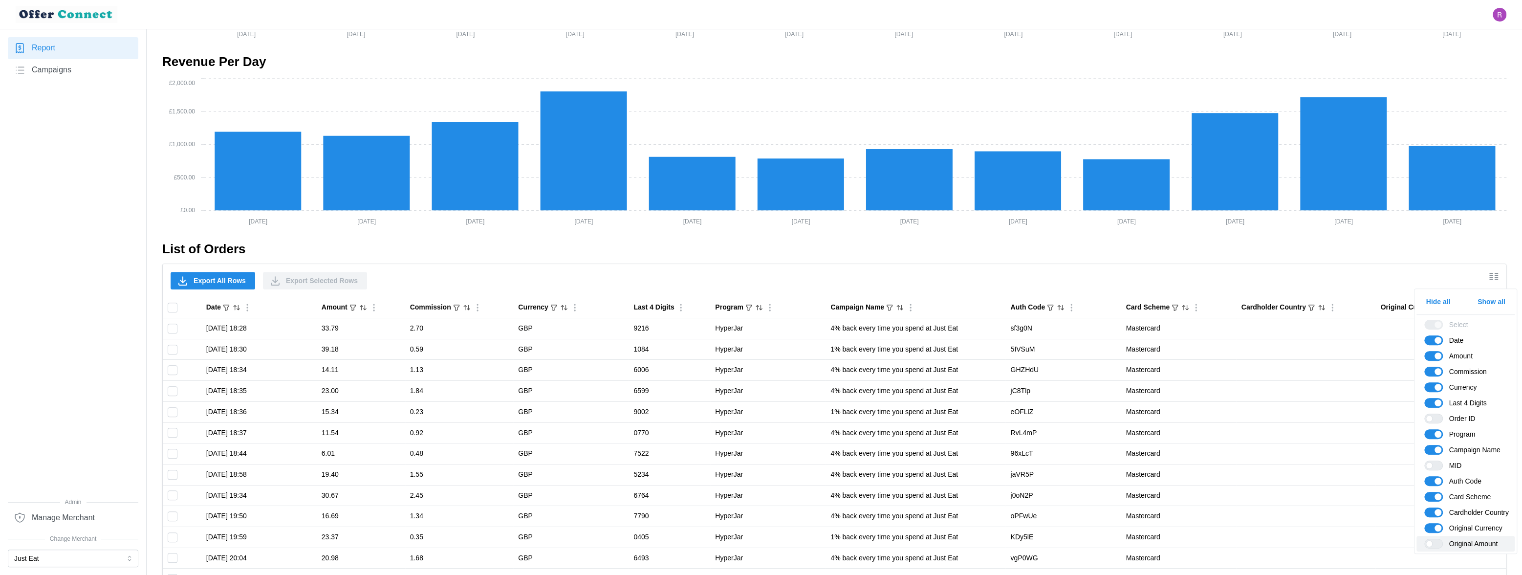
click at [773, 540] on span at bounding box center [1439, 543] width 12 height 9
click at [773, 539] on input "Original Amount" at bounding box center [1424, 539] width 0 height 0
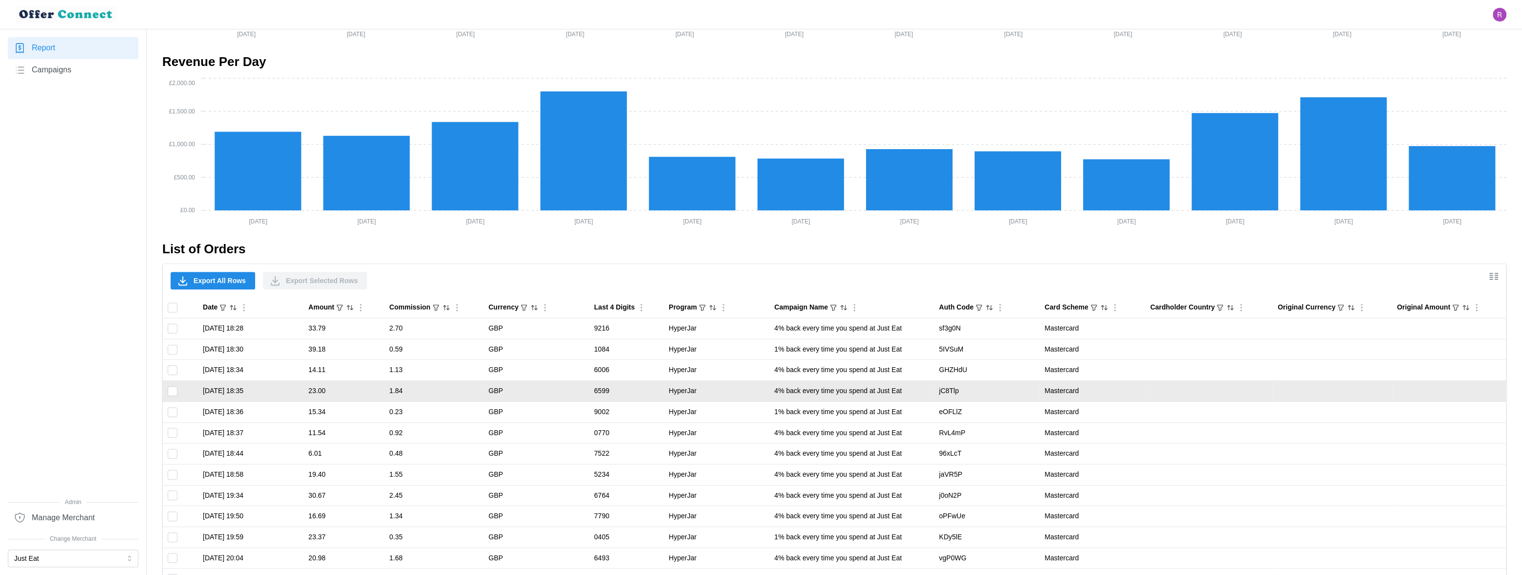
click at [773, 392] on td "Mastercard" at bounding box center [1093, 391] width 106 height 21
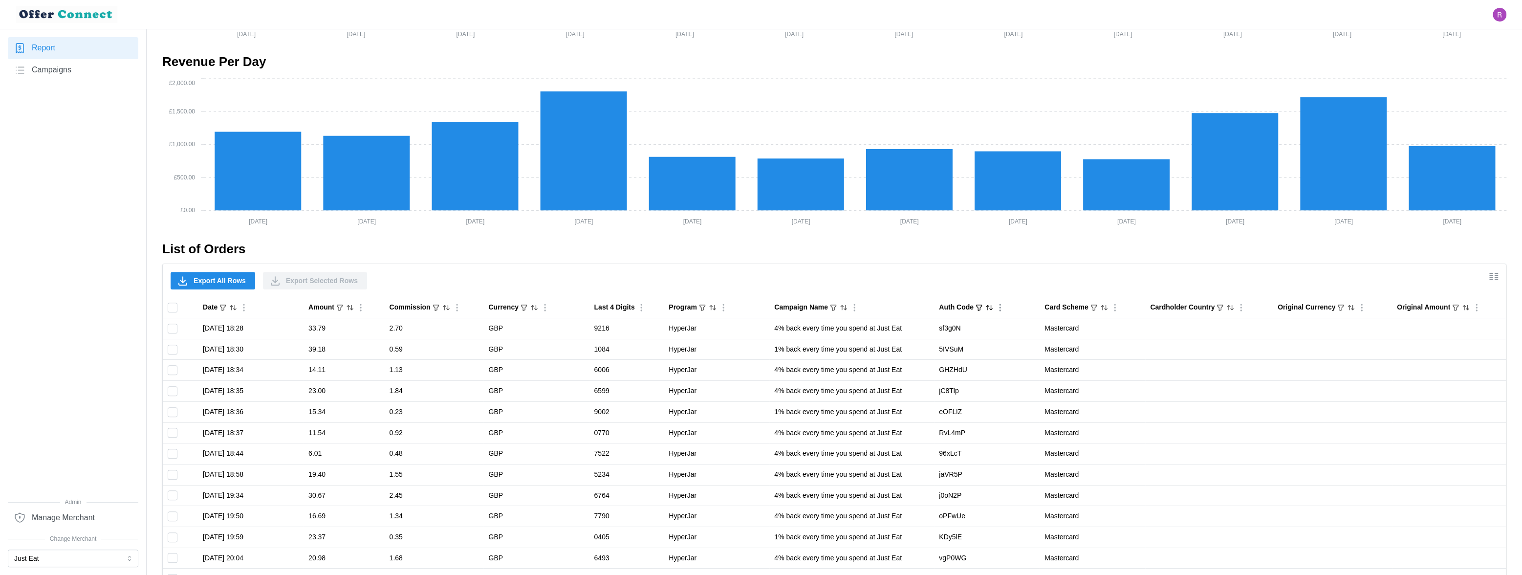
click at [773, 313] on th "Auth Code" at bounding box center [987, 307] width 106 height 21
click at [773, 308] on icon "Sort by Auth Code ascending" at bounding box center [990, 308] width 8 height 8
click at [773, 307] on icon "Sorted by Auth Code ascending" at bounding box center [990, 308] width 8 height 8
click at [773, 307] on icon "Sorted by Auth Code descending" at bounding box center [990, 308] width 8 height 8
